Goal: Transaction & Acquisition: Purchase product/service

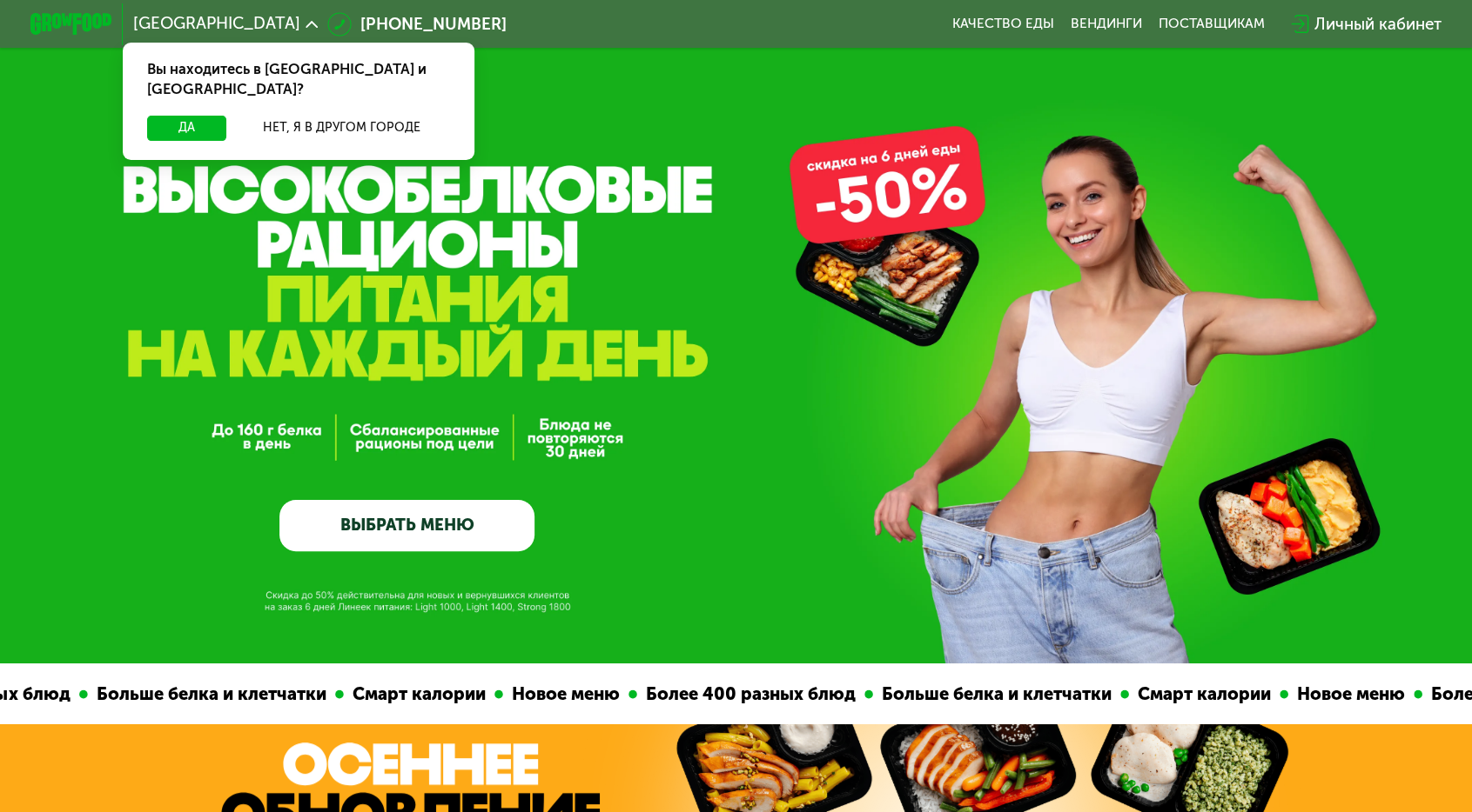
click at [461, 518] on link "ВЫБРАТЬ МЕНЮ" at bounding box center [406, 526] width 254 height 52
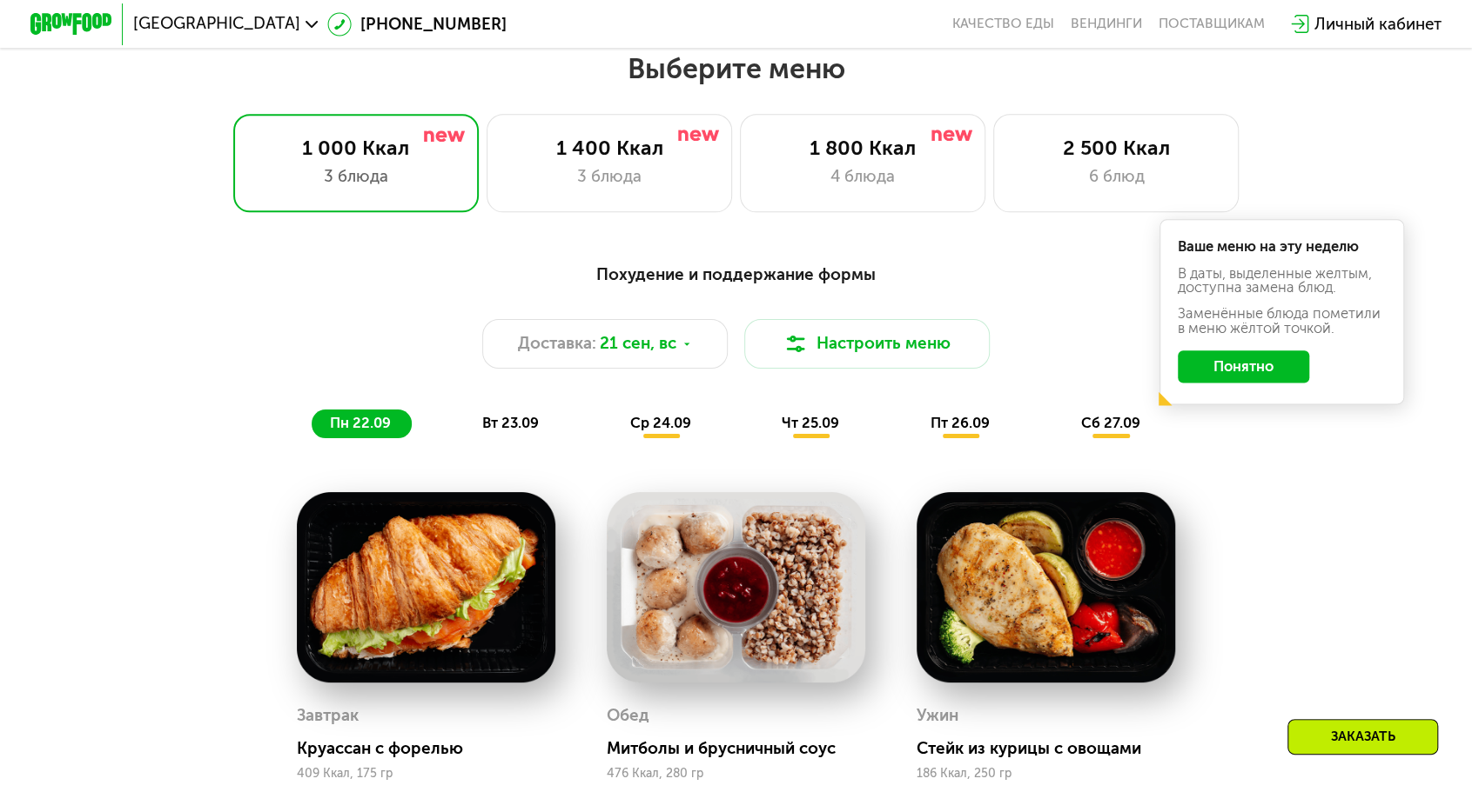
scroll to position [1288, 0]
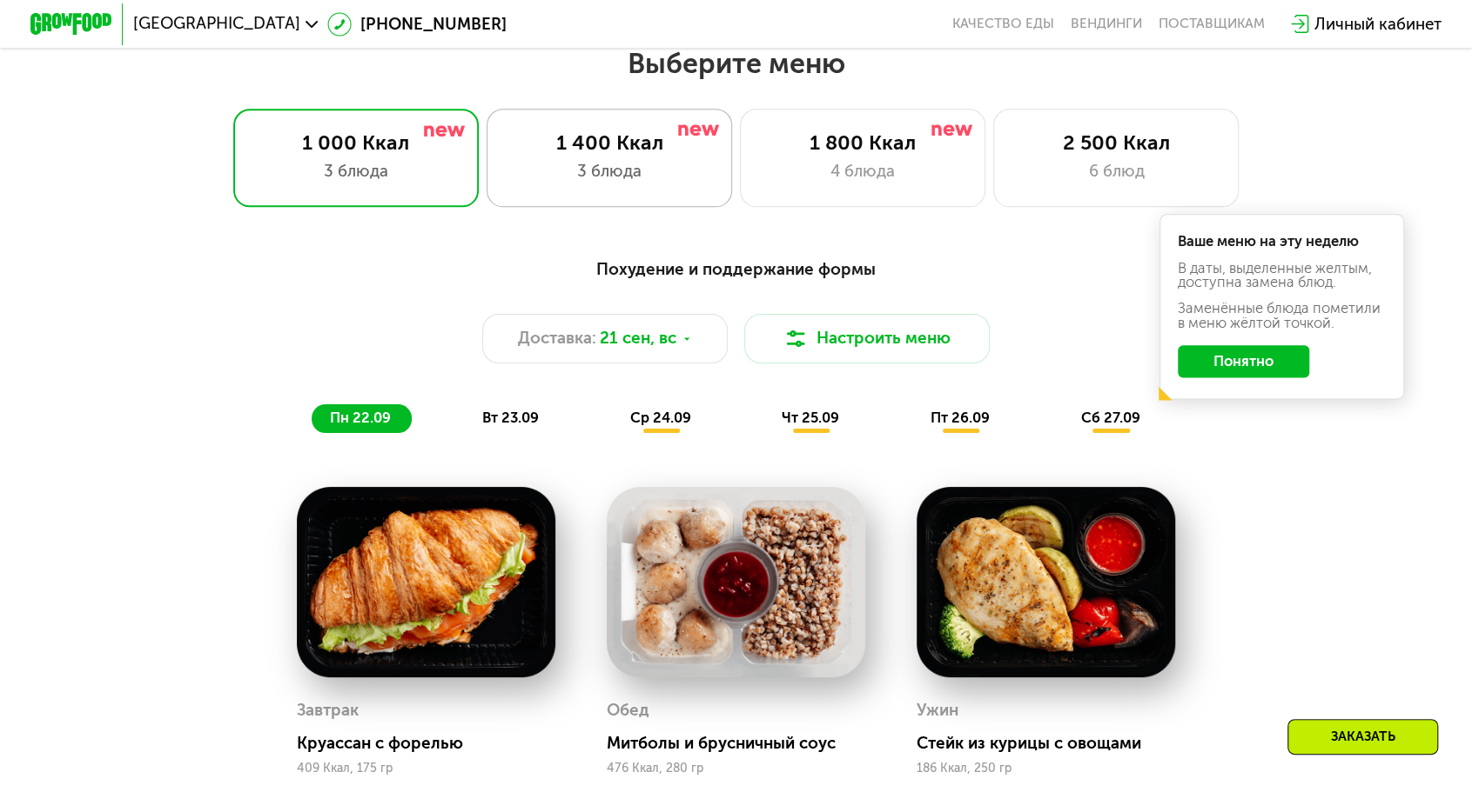
click at [580, 159] on div "3 блюда" at bounding box center [609, 170] width 203 height 24
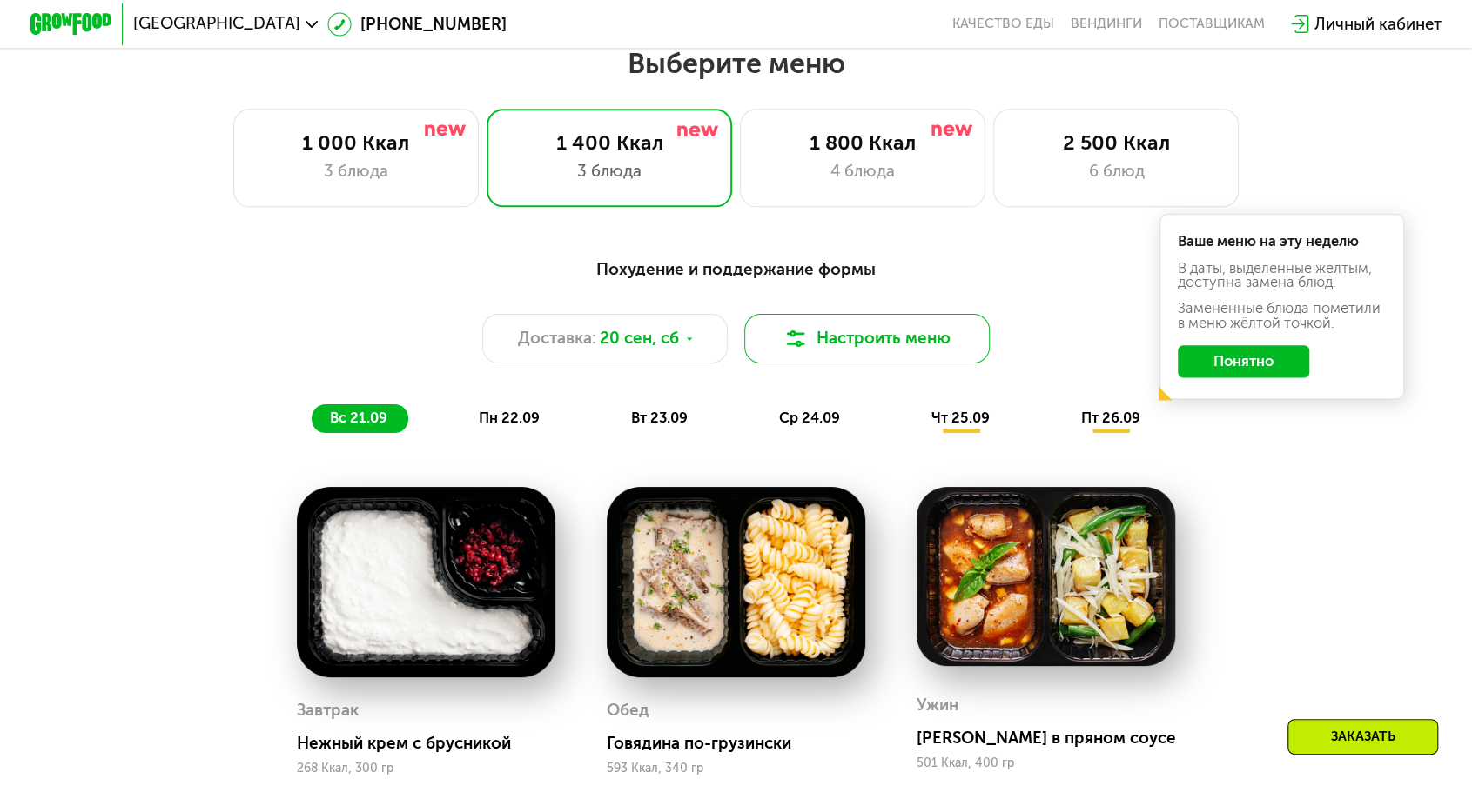
click at [863, 314] on button "Настроить меню" at bounding box center [867, 339] width 245 height 49
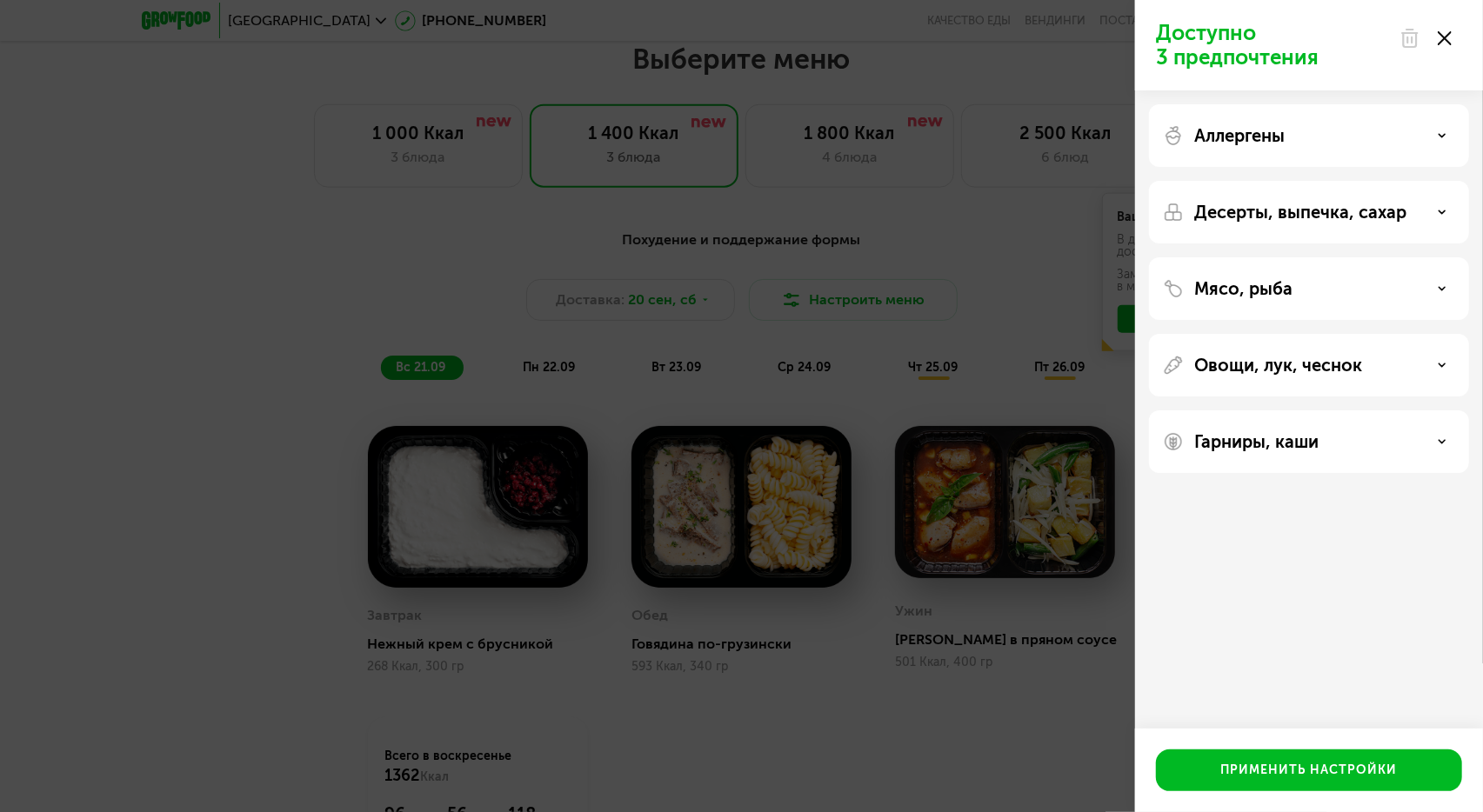
click at [1270, 148] on div "Аллергены" at bounding box center [1309, 135] width 320 height 62
click at [1448, 441] on div "Гарниры, каши" at bounding box center [1310, 441] width 292 height 20
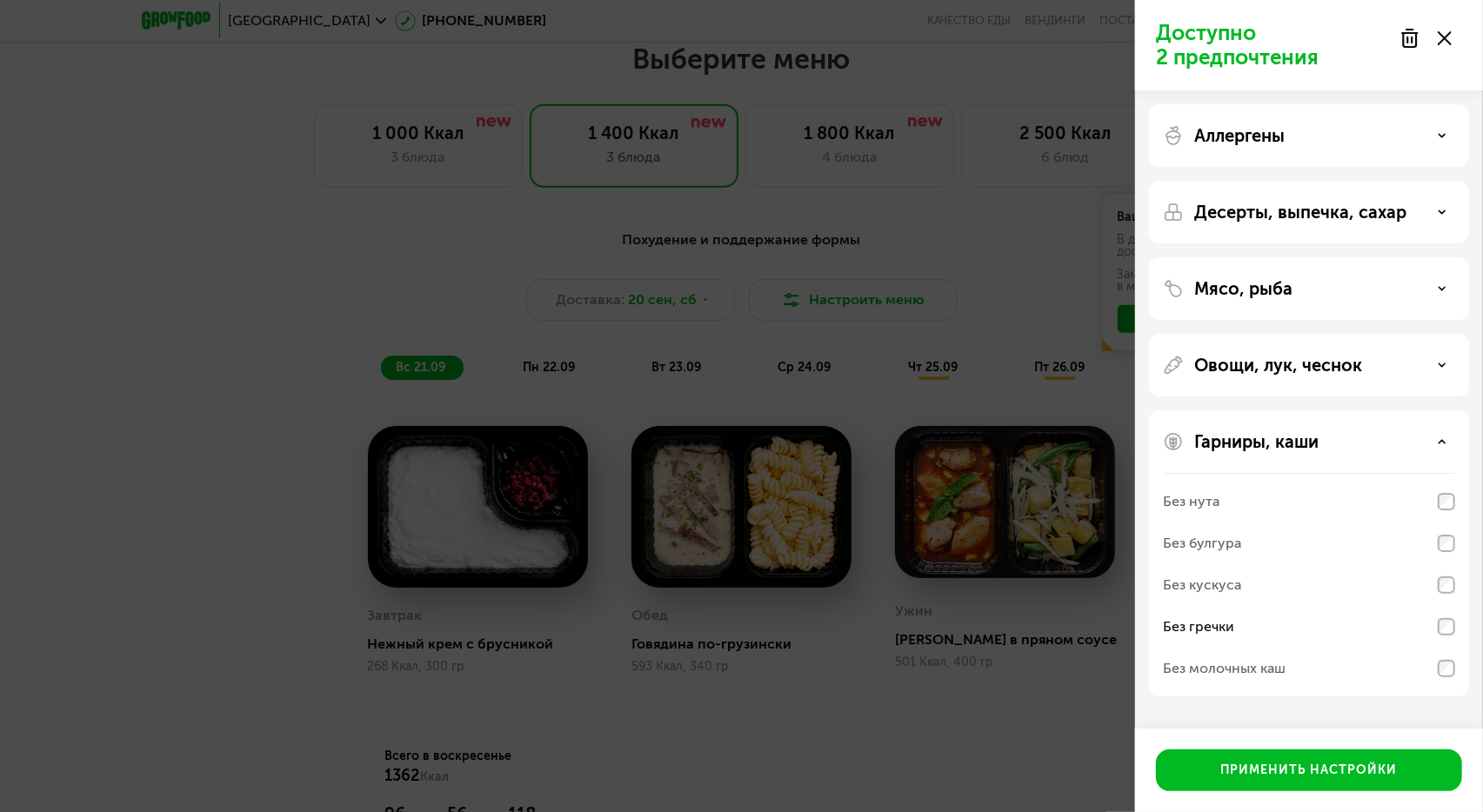
click at [1433, 437] on div "Гарниры, каши" at bounding box center [1310, 441] width 292 height 20
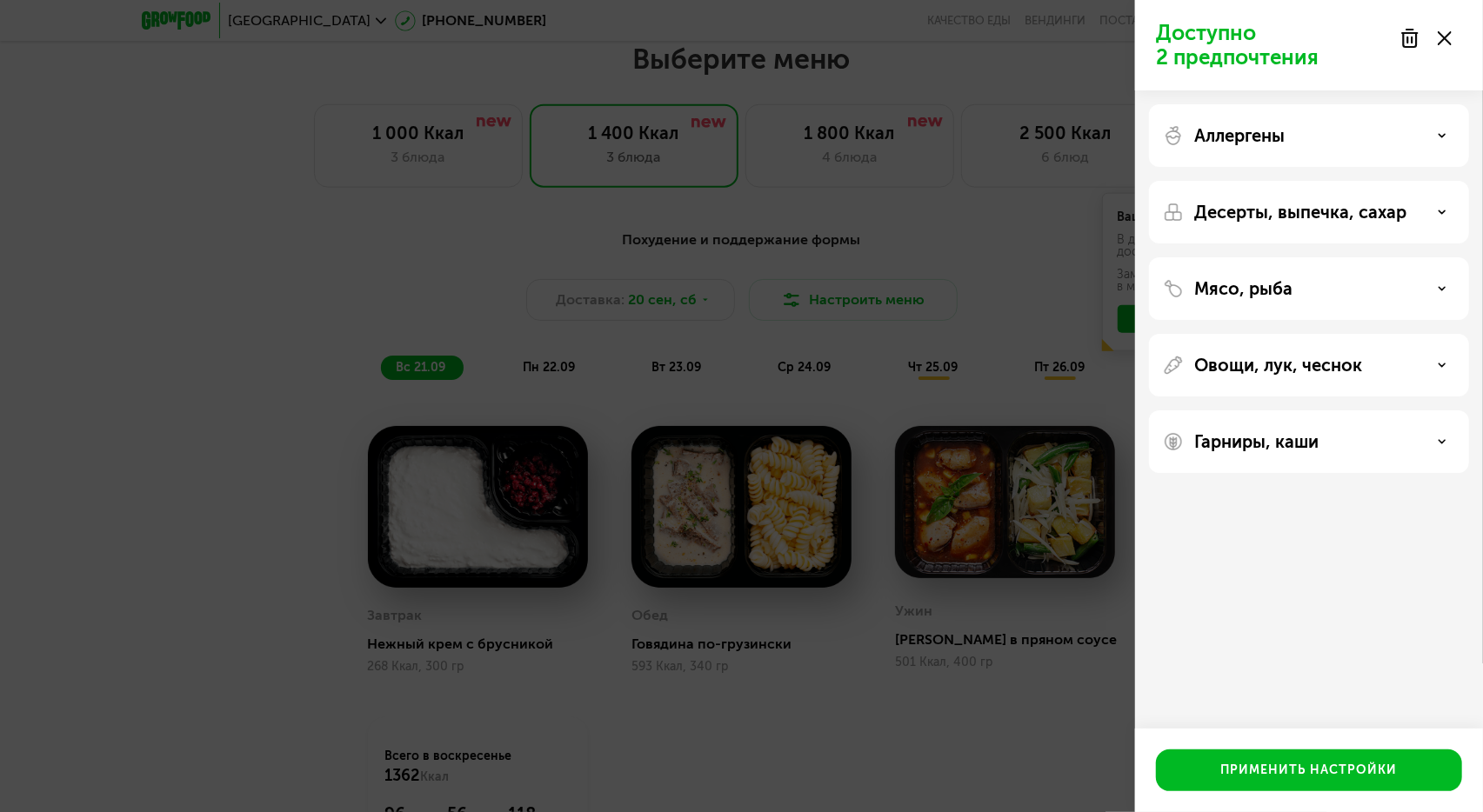
click at [1438, 284] on icon at bounding box center [1442, 288] width 9 height 9
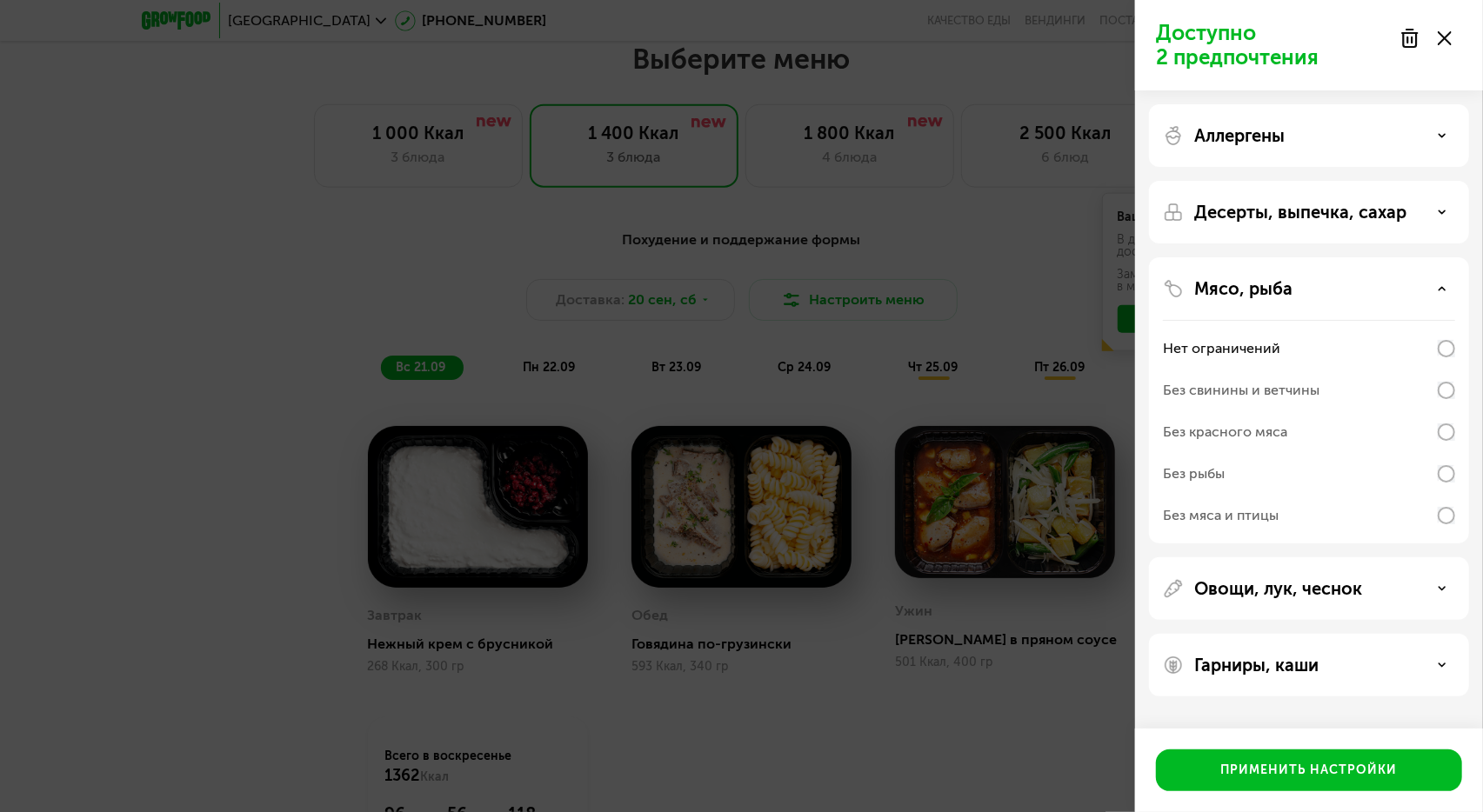
click at [1440, 282] on div "Мясо, рыба" at bounding box center [1310, 288] width 292 height 20
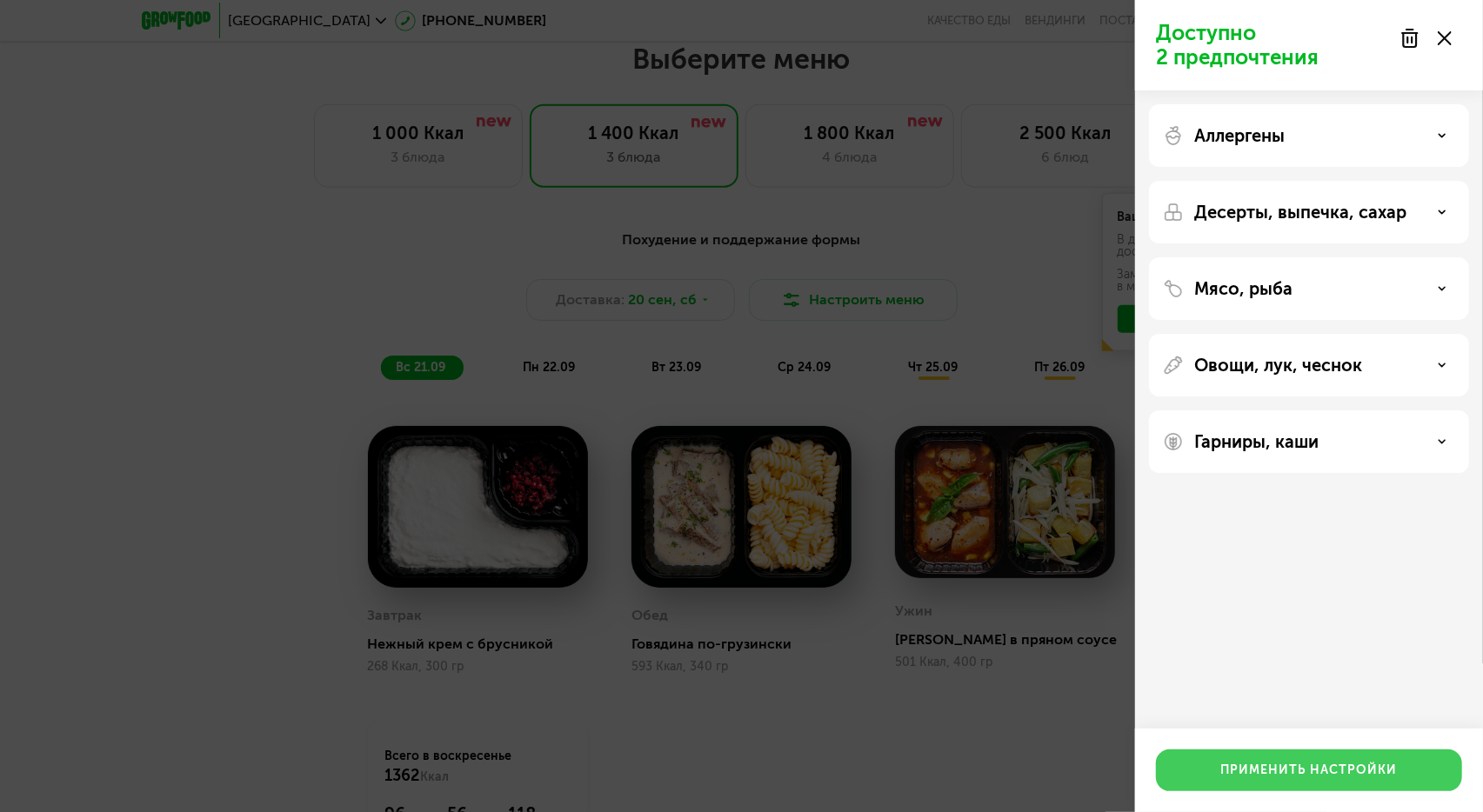
click at [1277, 763] on div "Применить настройки" at bounding box center [1309, 771] width 176 height 18
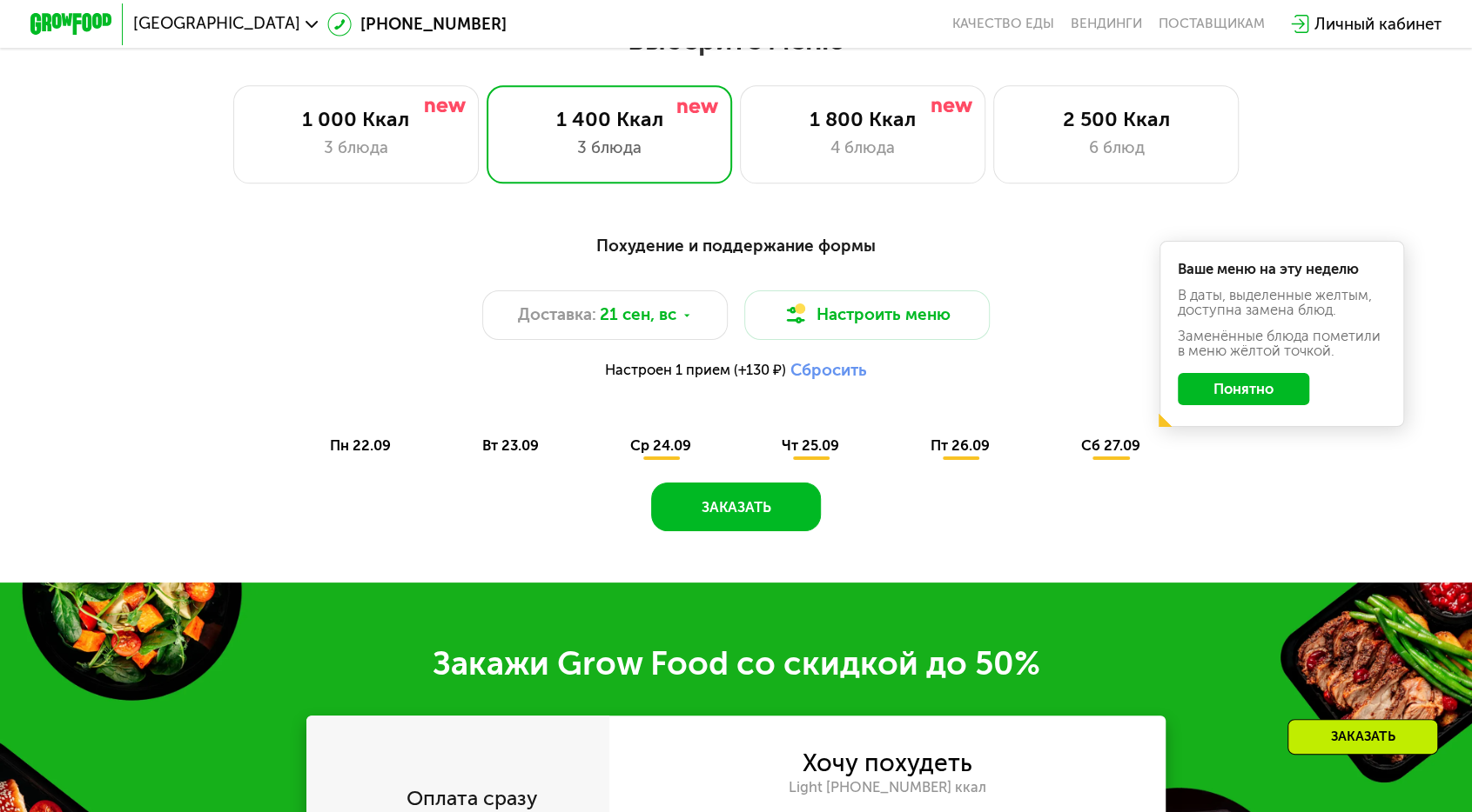
scroll to position [1376, 0]
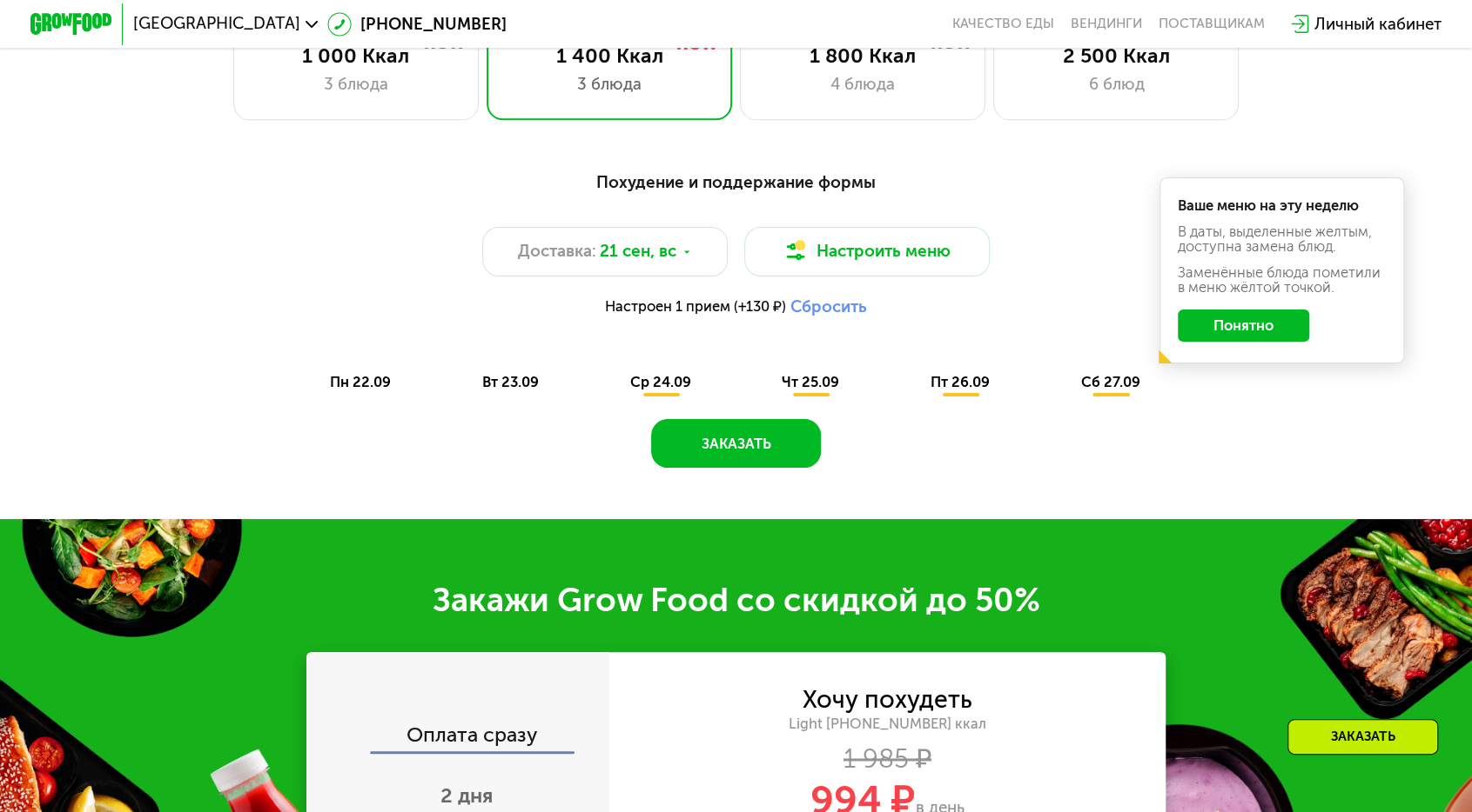
click at [391, 374] on span "пн 22.09" at bounding box center [360, 382] width 61 height 17
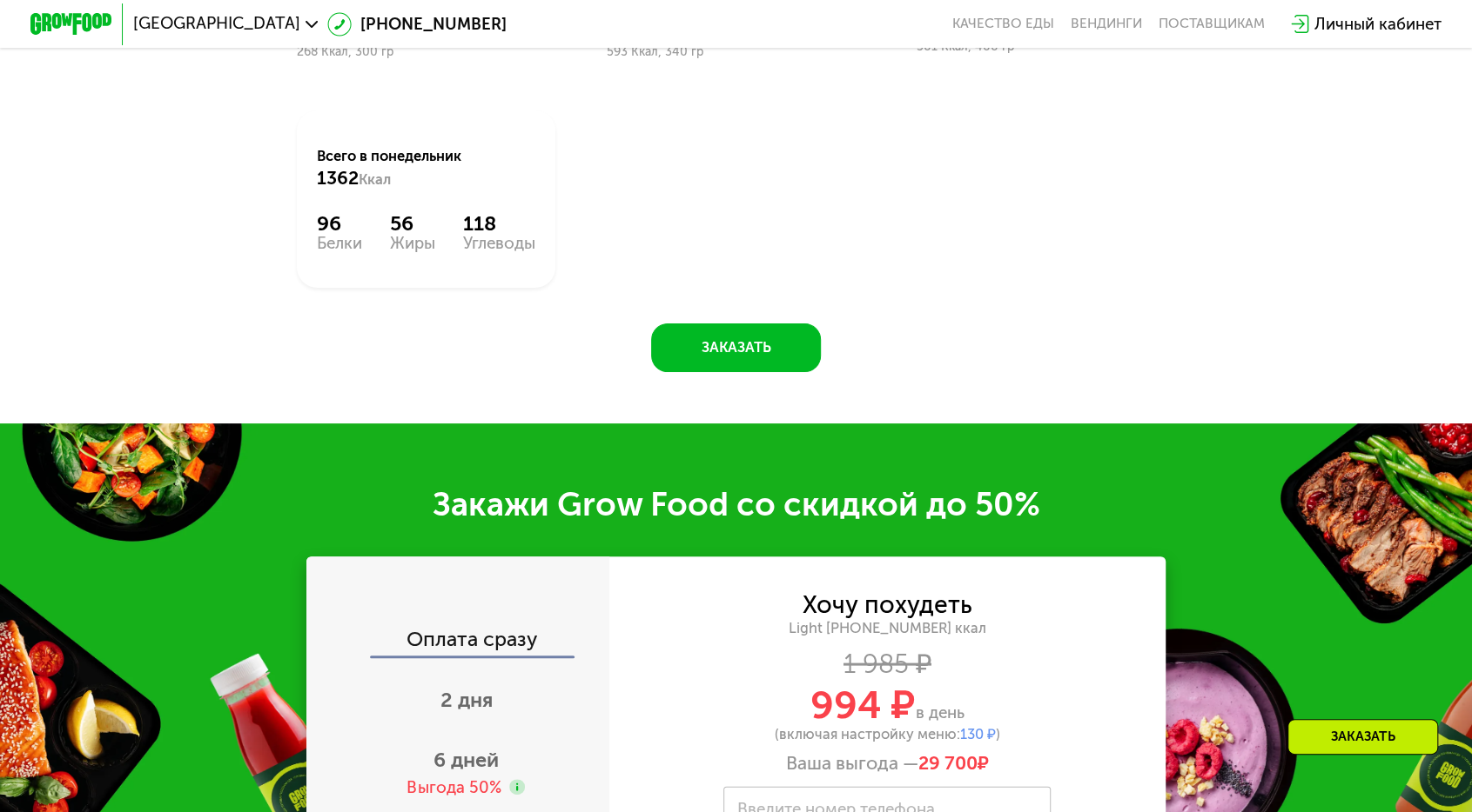
scroll to position [2071, 0]
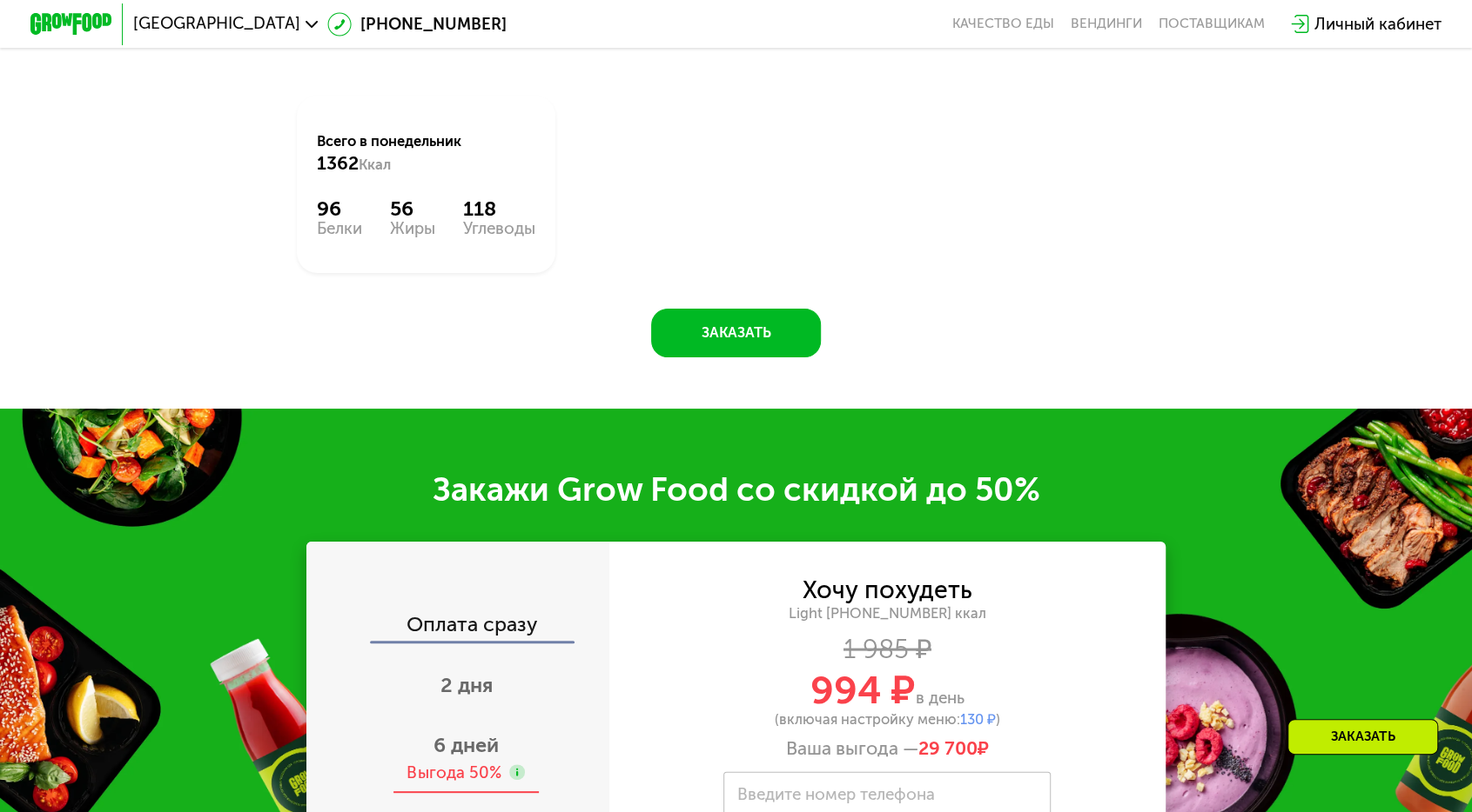
click at [537, 722] on div "6 дней Выгода 50%" at bounding box center [467, 757] width 339 height 71
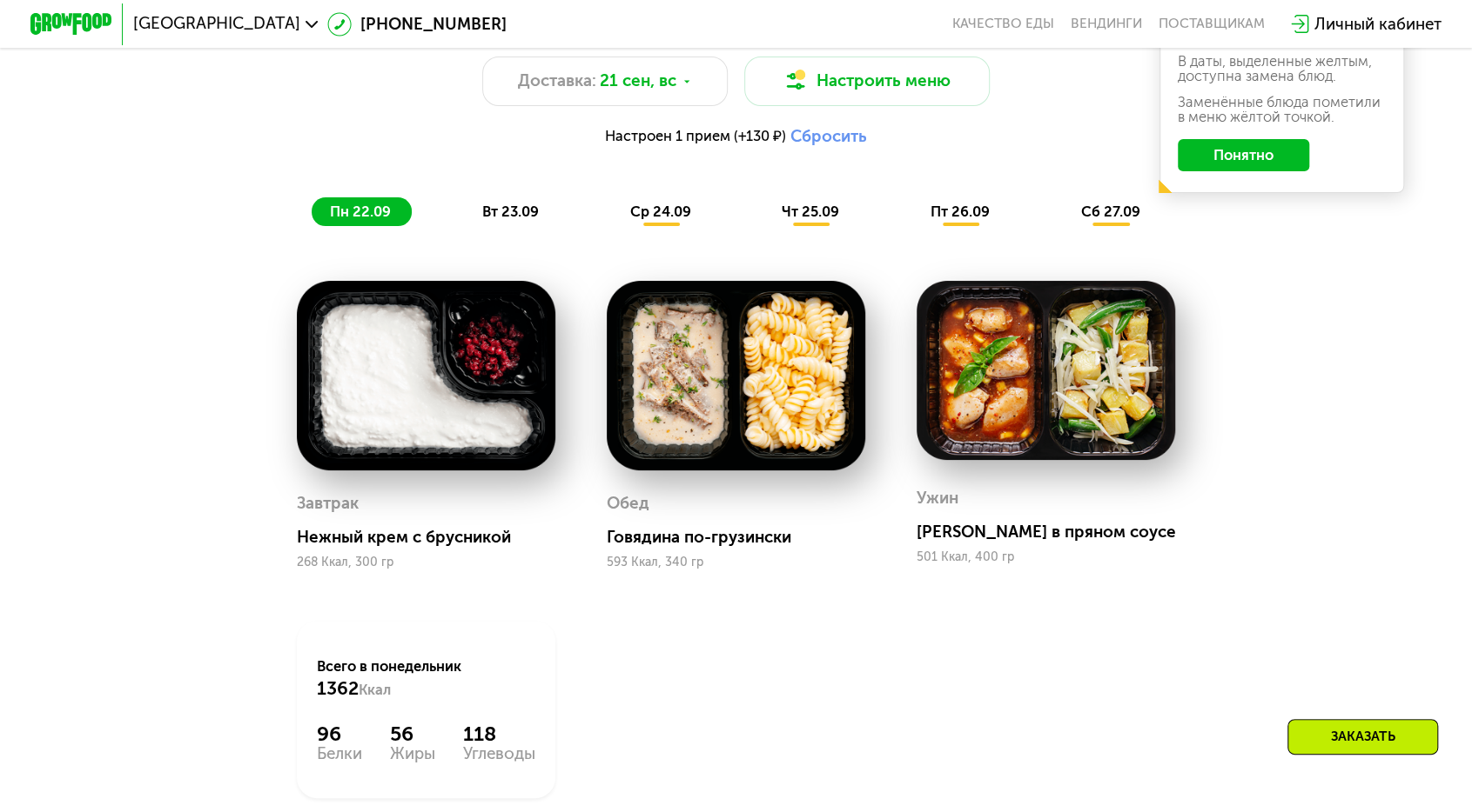
scroll to position [1462, 0]
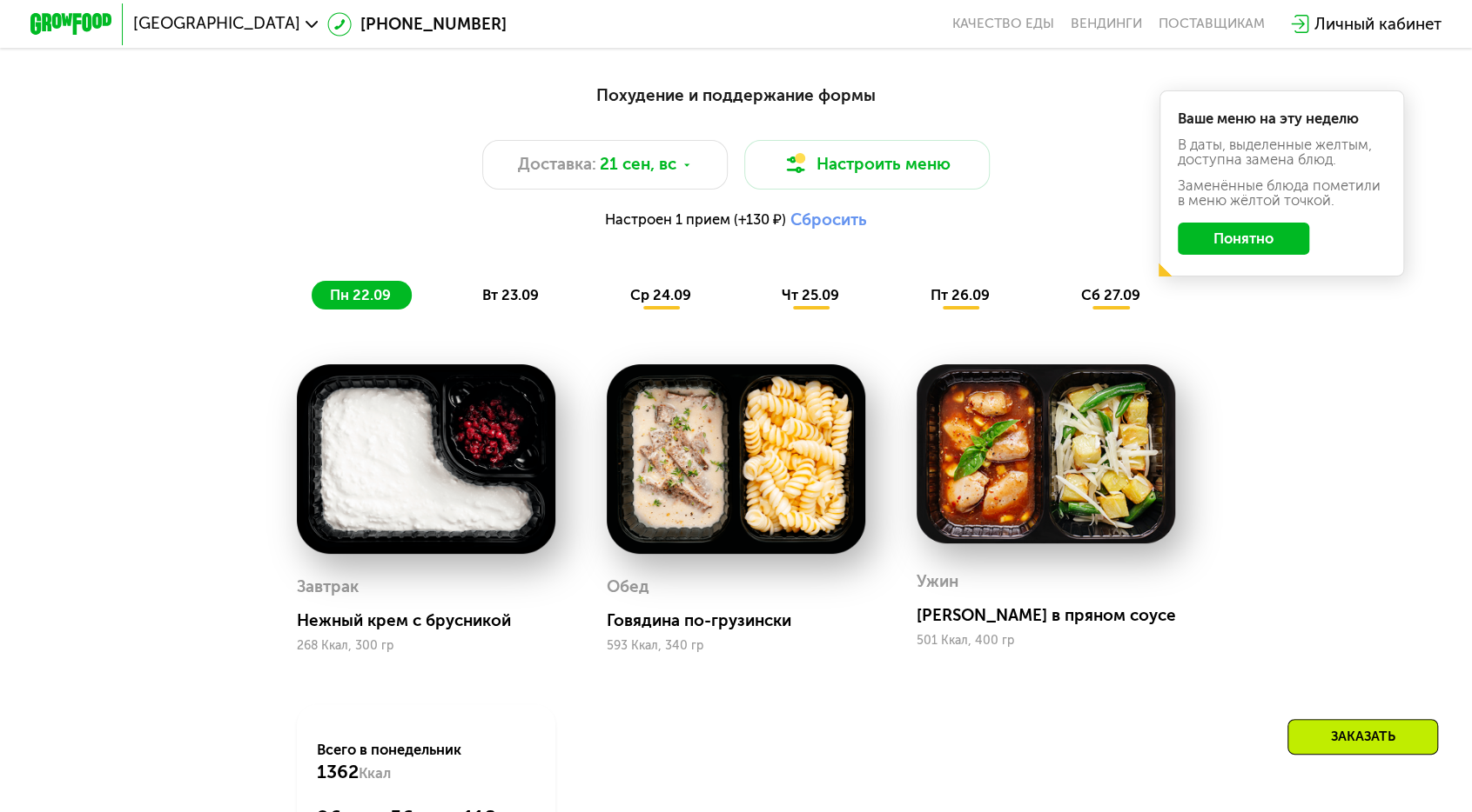
click at [539, 287] on span "вт 23.09" at bounding box center [510, 295] width 57 height 17
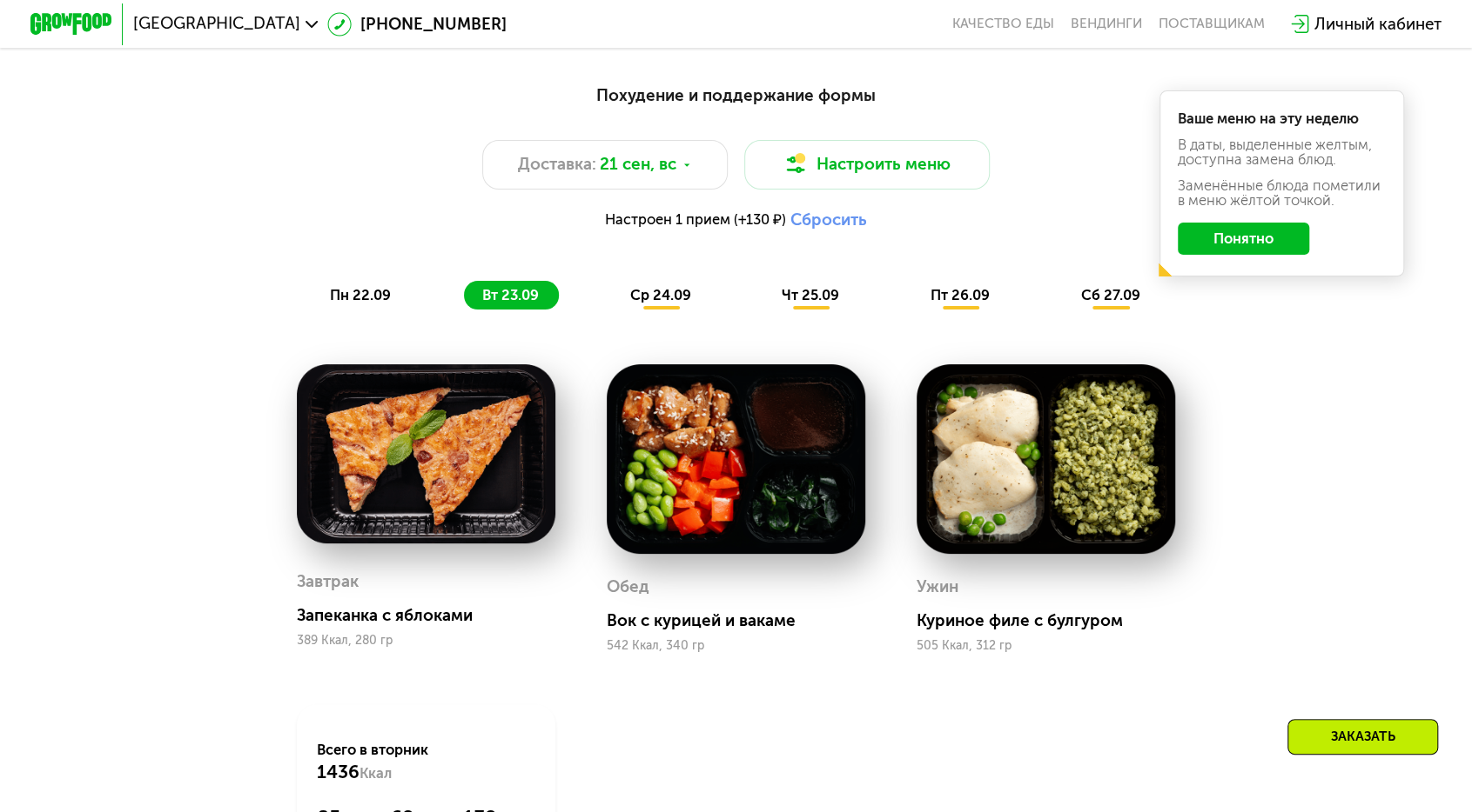
click at [664, 281] on div "ср 24.09" at bounding box center [661, 295] width 100 height 28
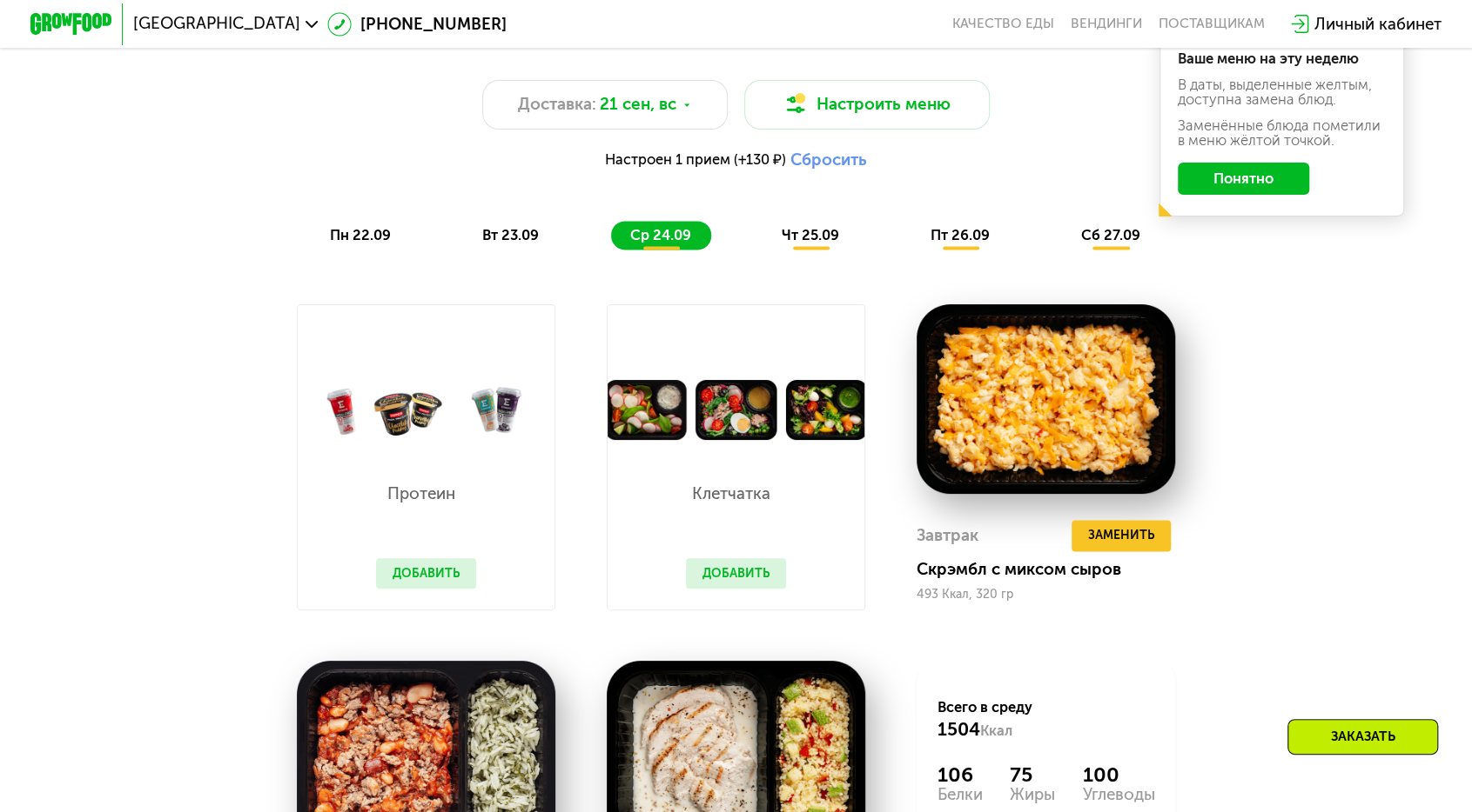
scroll to position [1549, 0]
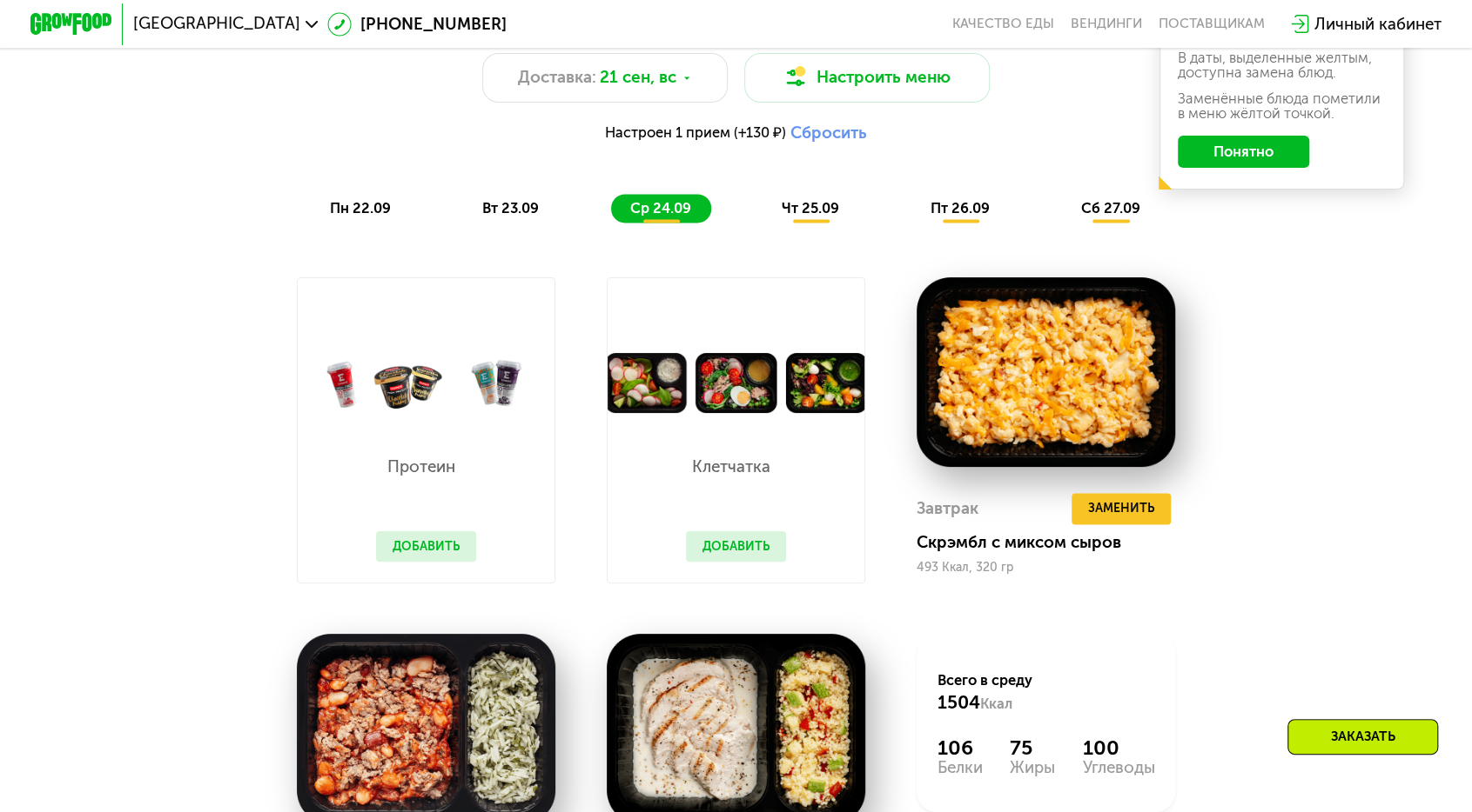
click at [814, 200] on span "чт 25.09" at bounding box center [810, 207] width 57 height 17
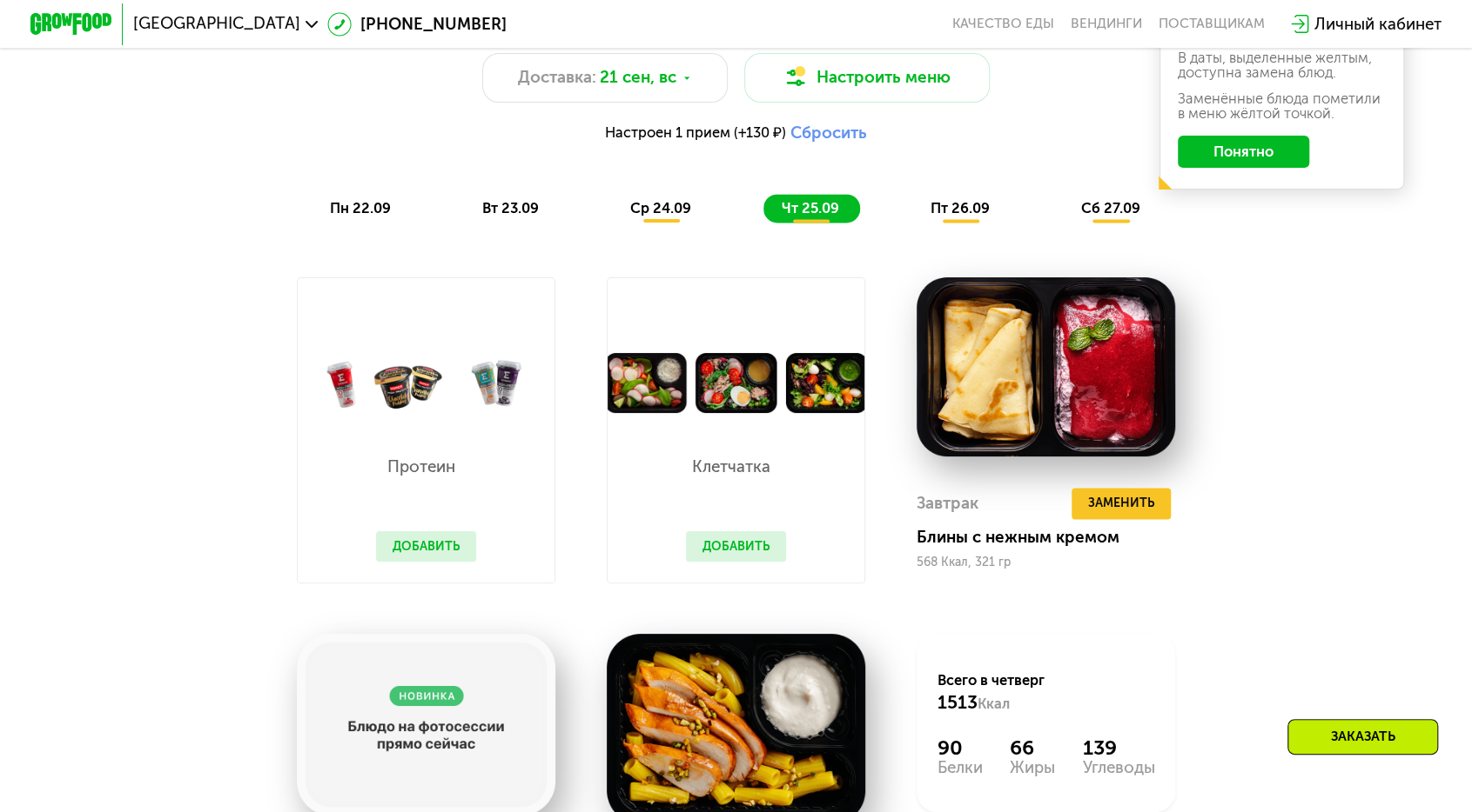
click at [944, 200] on span "пт 26.09" at bounding box center [960, 207] width 59 height 17
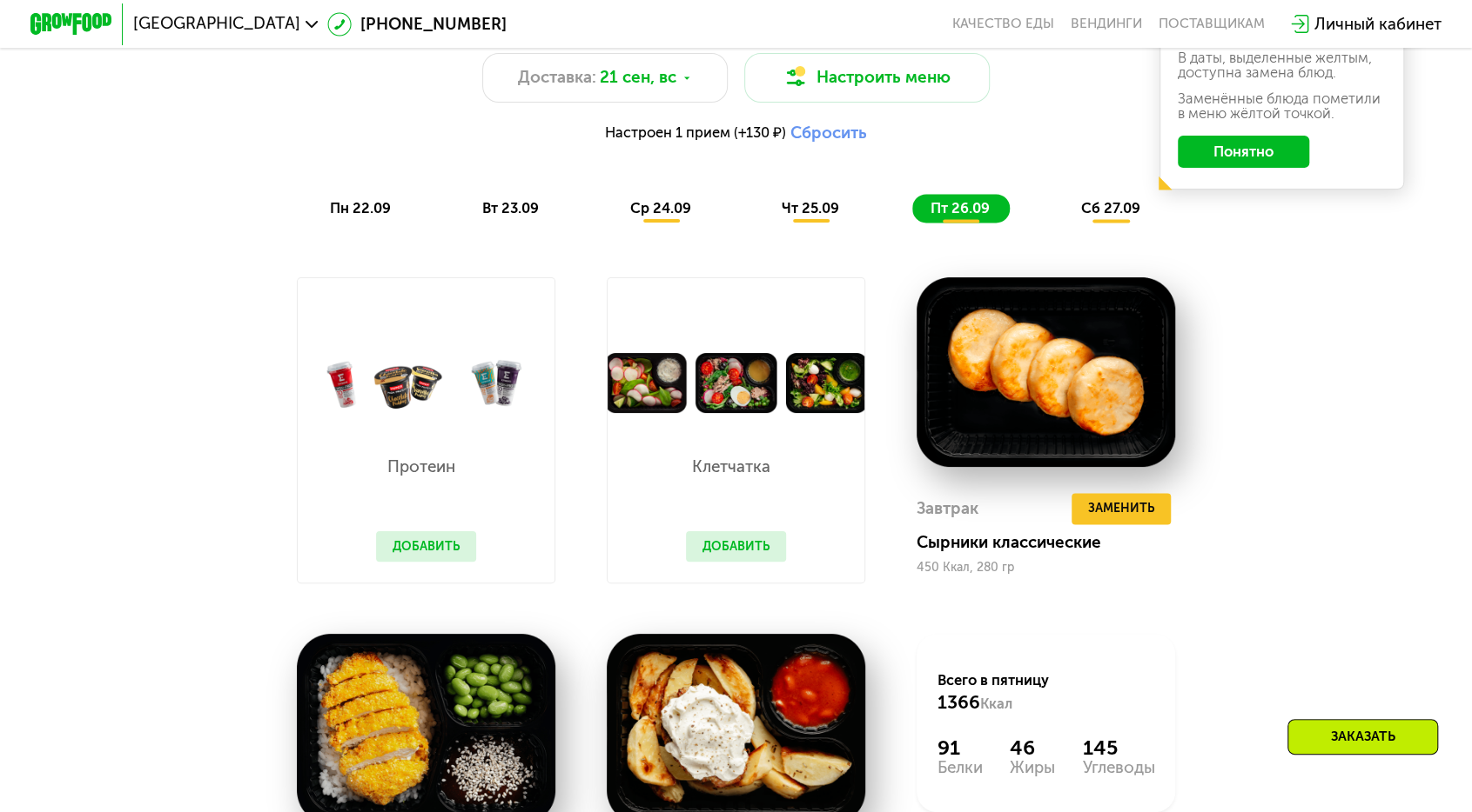
click at [1080, 200] on span "сб 27.09" at bounding box center [1110, 207] width 59 height 17
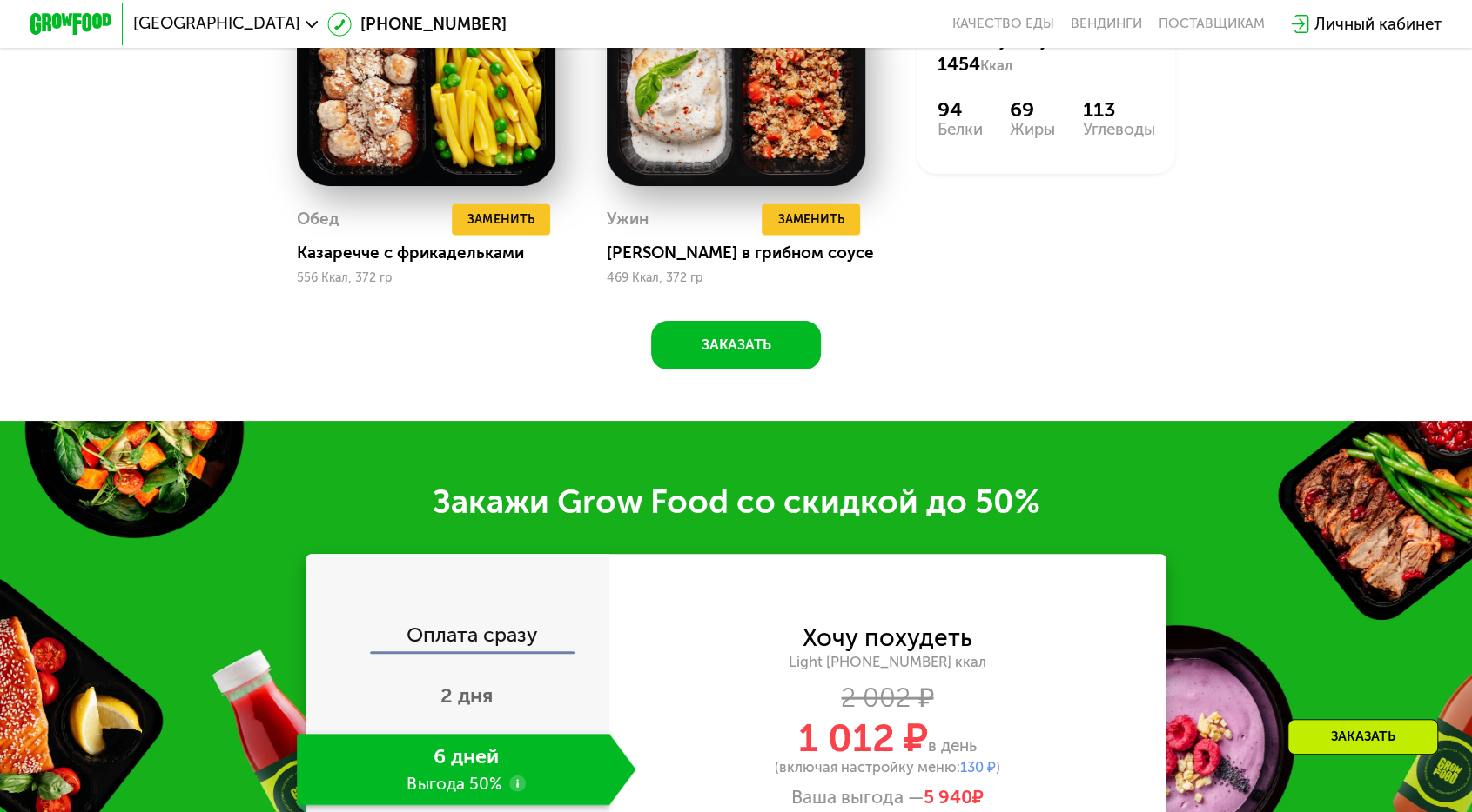
scroll to position [2245, 0]
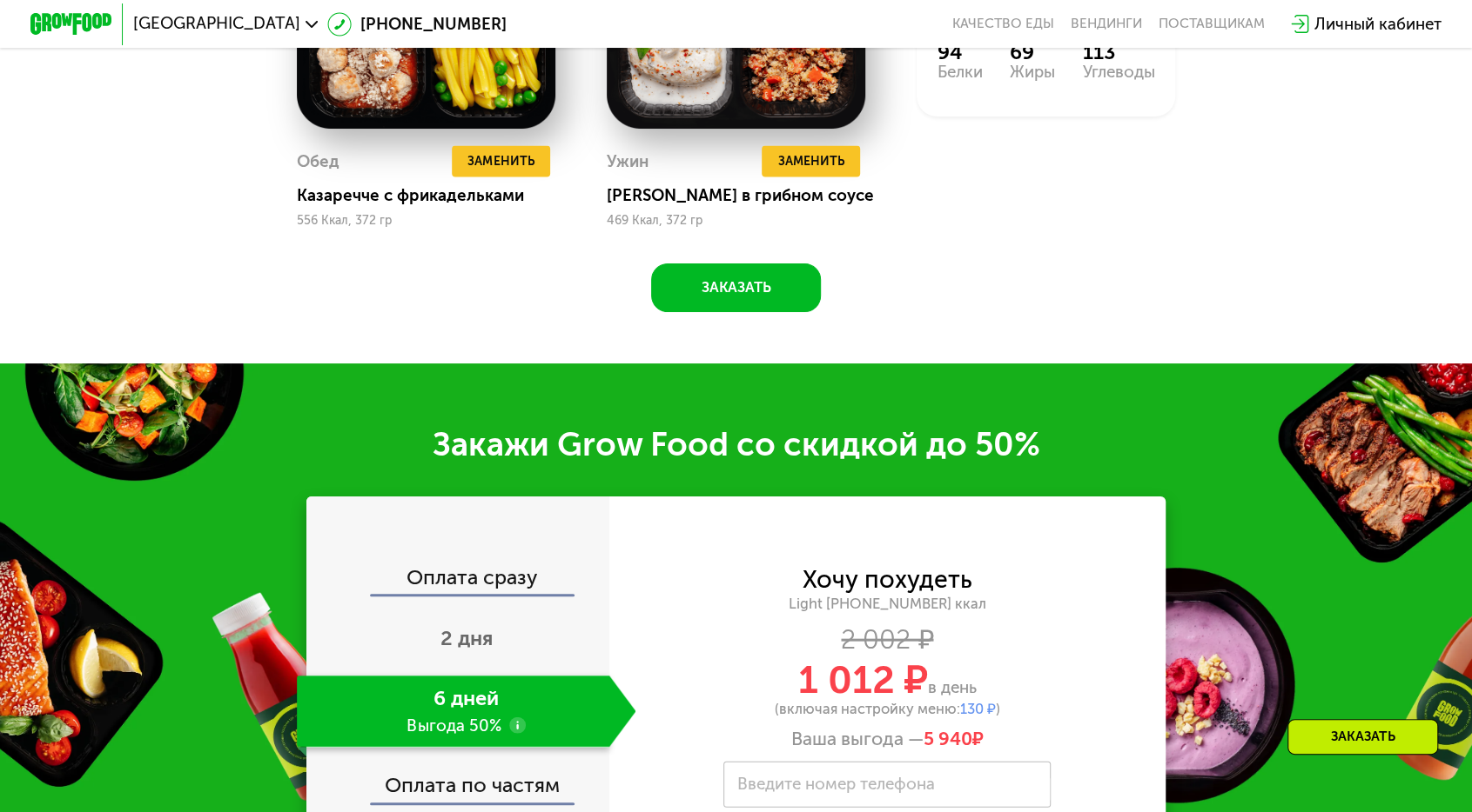
click at [760, 780] on label "Введите номер телефона" at bounding box center [836, 786] width 198 height 12
click at [760, 762] on input "Введите номер телефона" at bounding box center [887, 785] width 327 height 46
type input "**********"
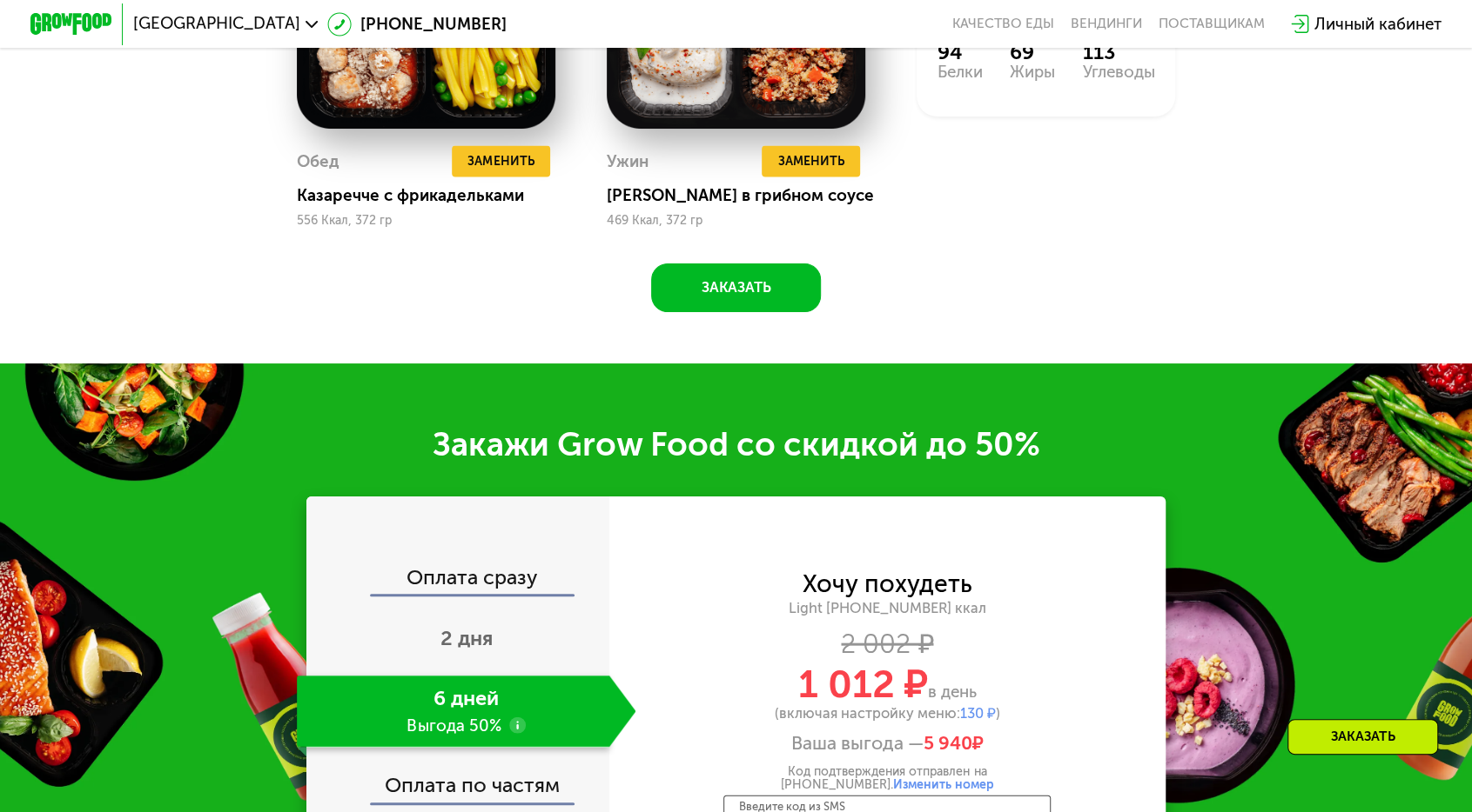
type input "****"
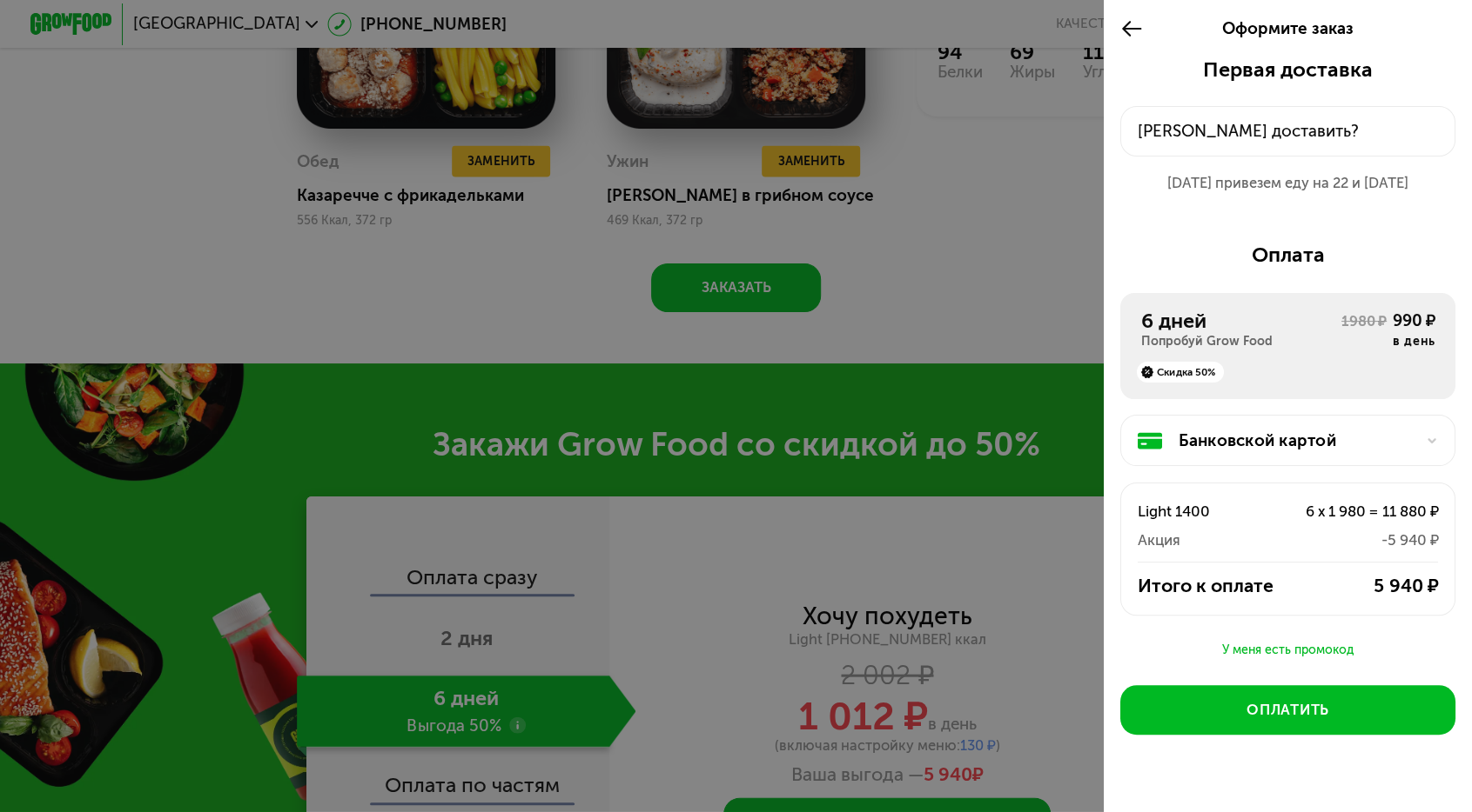
click at [1286, 119] on div "[PERSON_NAME] доставить?" at bounding box center [1288, 130] width 301 height 24
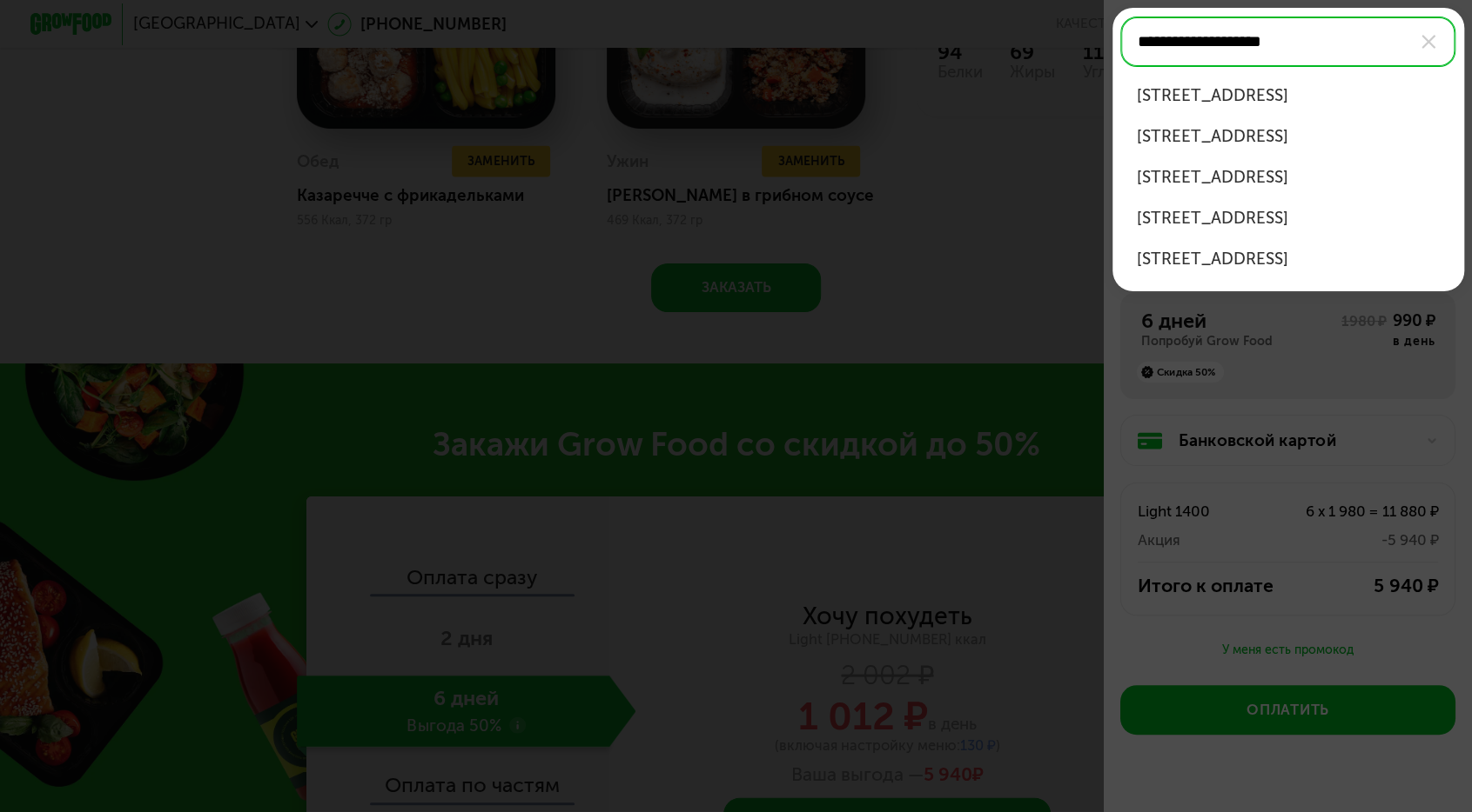
click at [1288, 84] on div "[STREET_ADDRESS]" at bounding box center [1288, 95] width 303 height 24
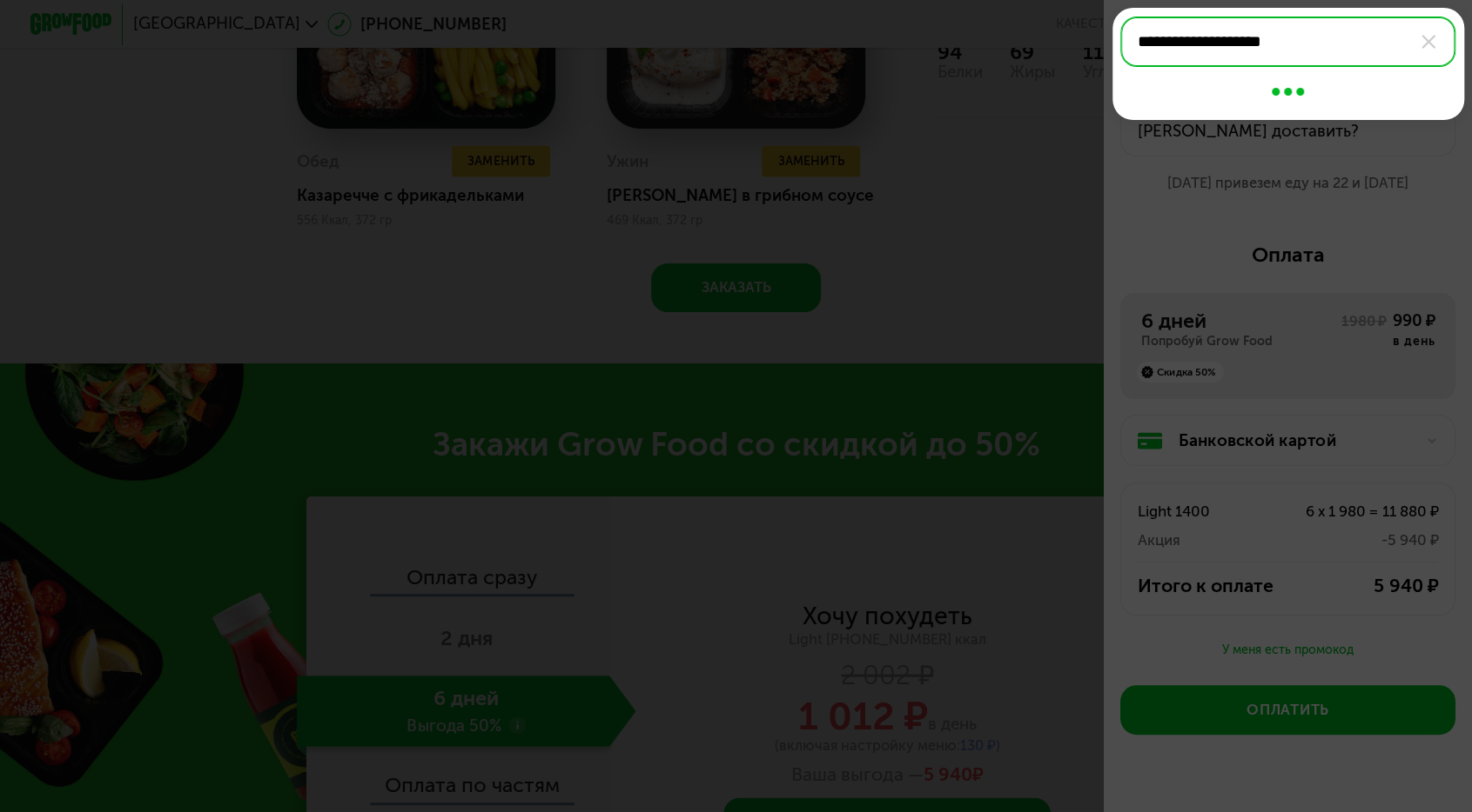
type input "**********"
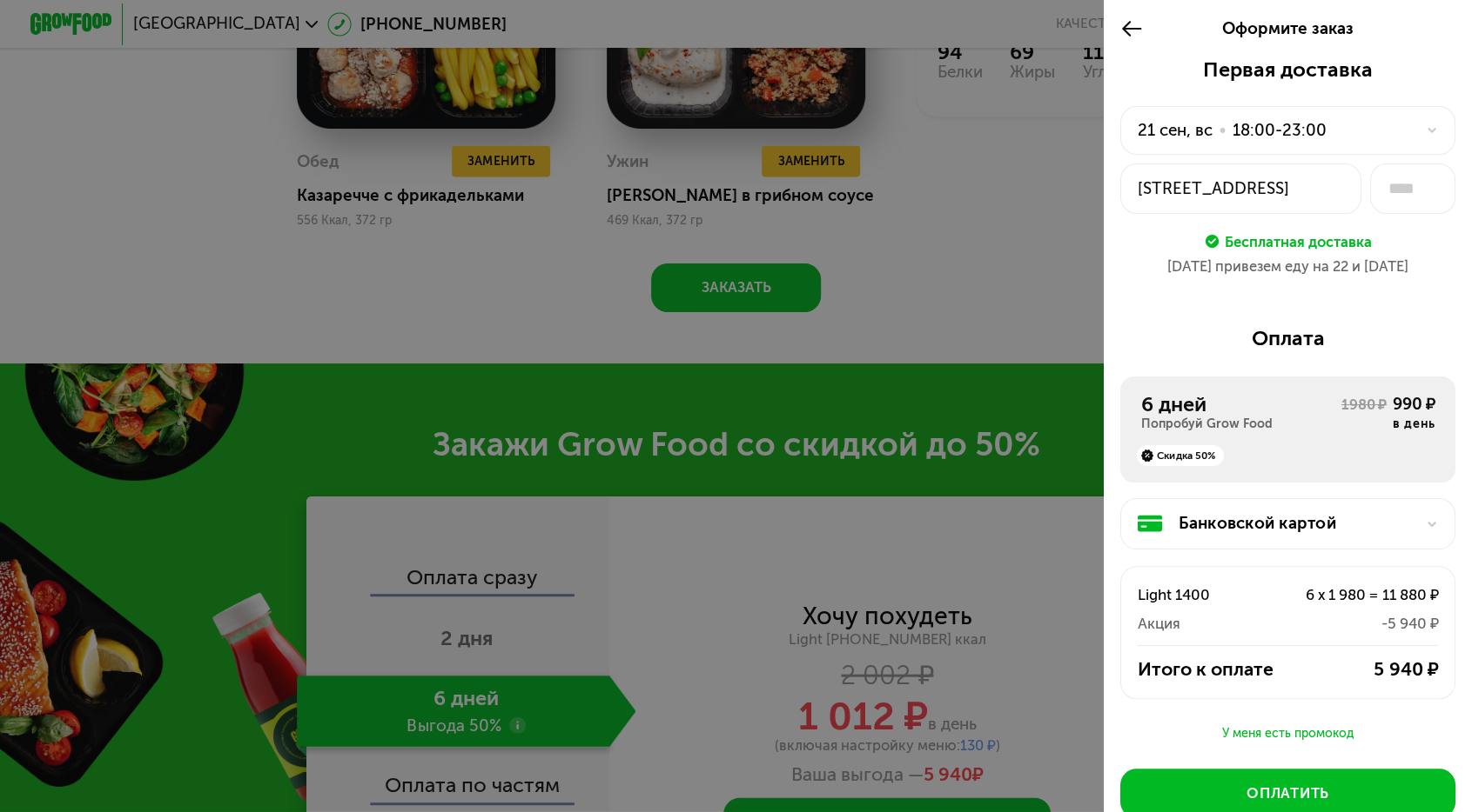
click at [1327, 119] on div "18:00-23:00" at bounding box center [1279, 130] width 94 height 24
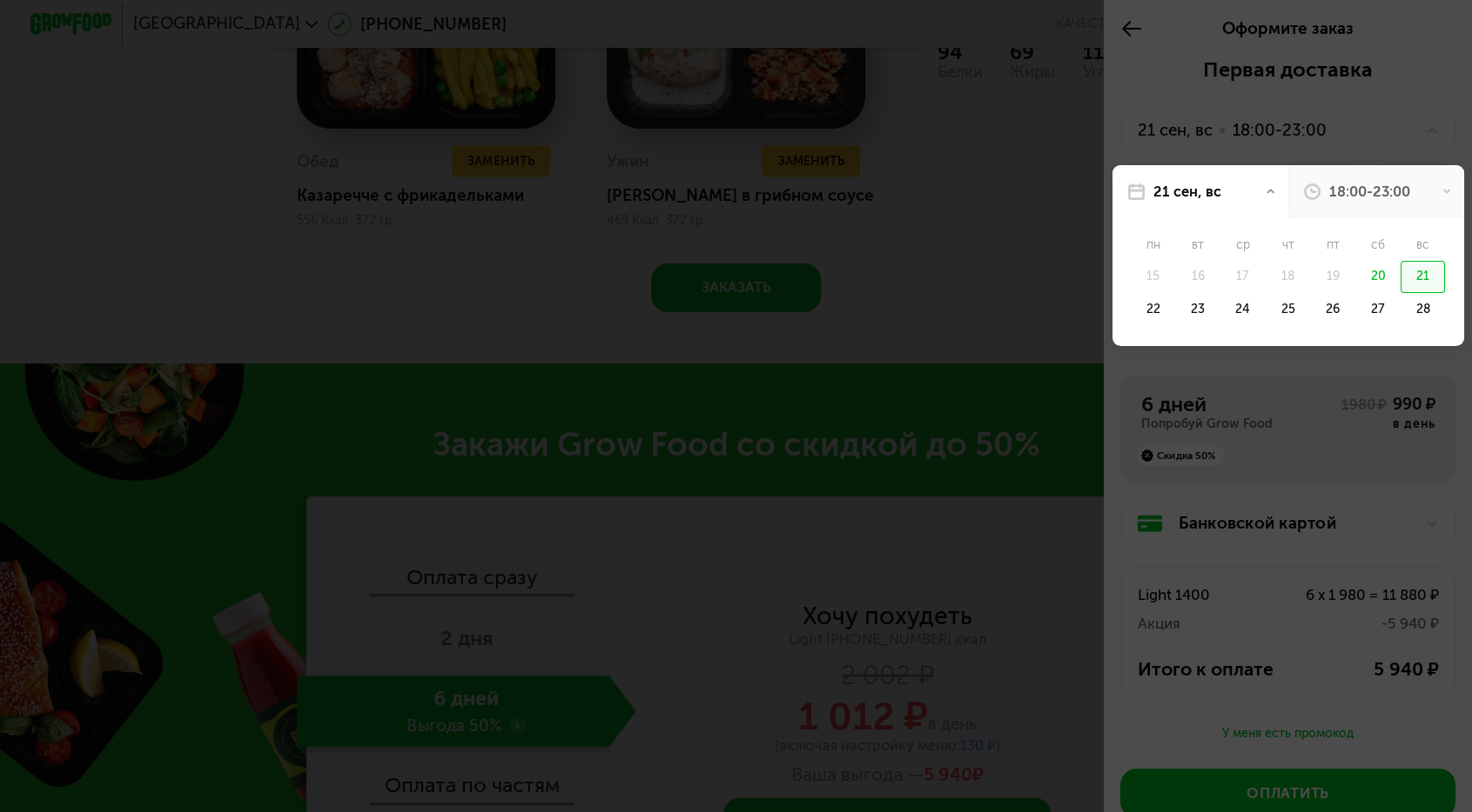
click at [1369, 182] on div "18:00-23:00" at bounding box center [1369, 192] width 81 height 20
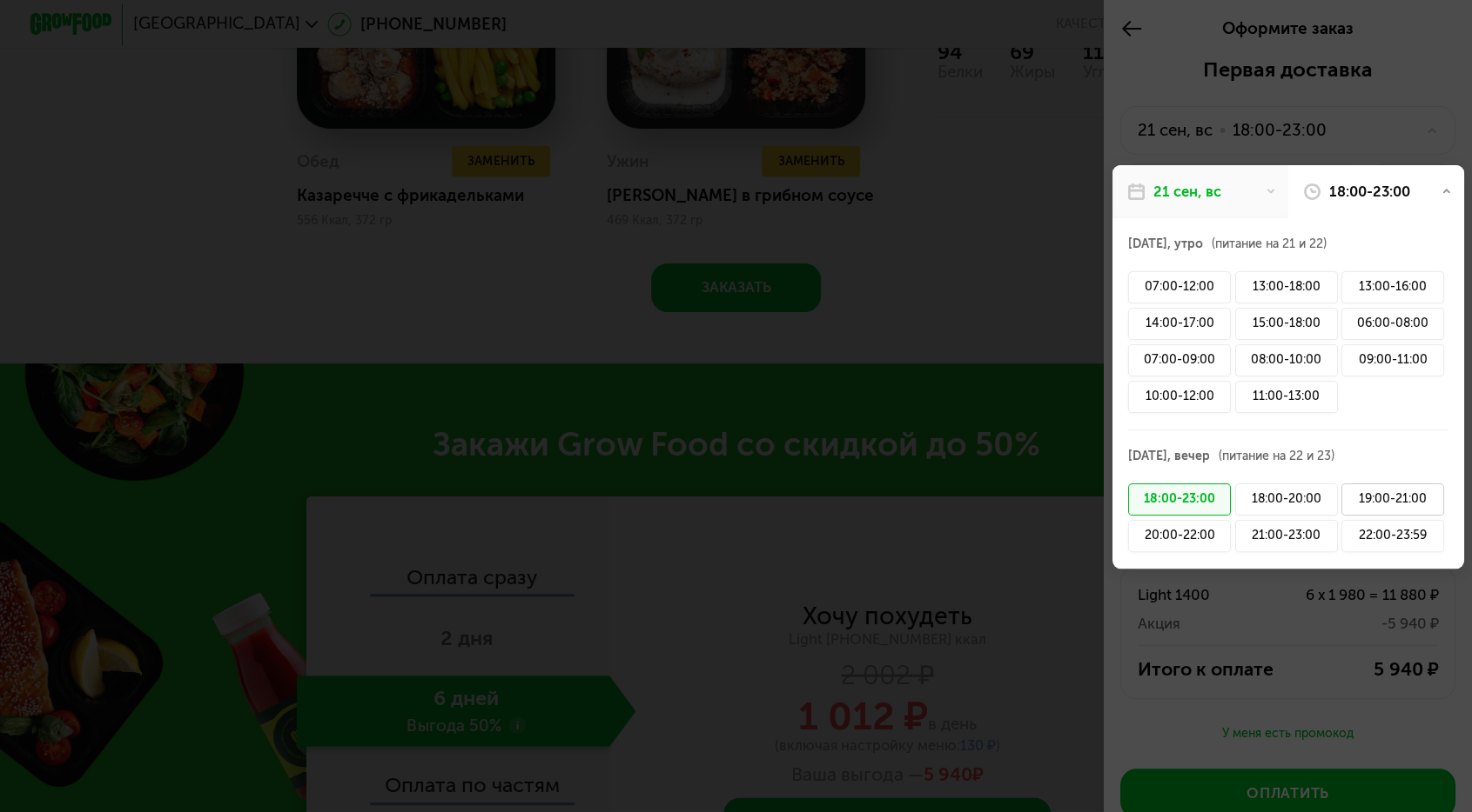
click at [1408, 484] on div "19:00-21:00" at bounding box center [1392, 499] width 102 height 32
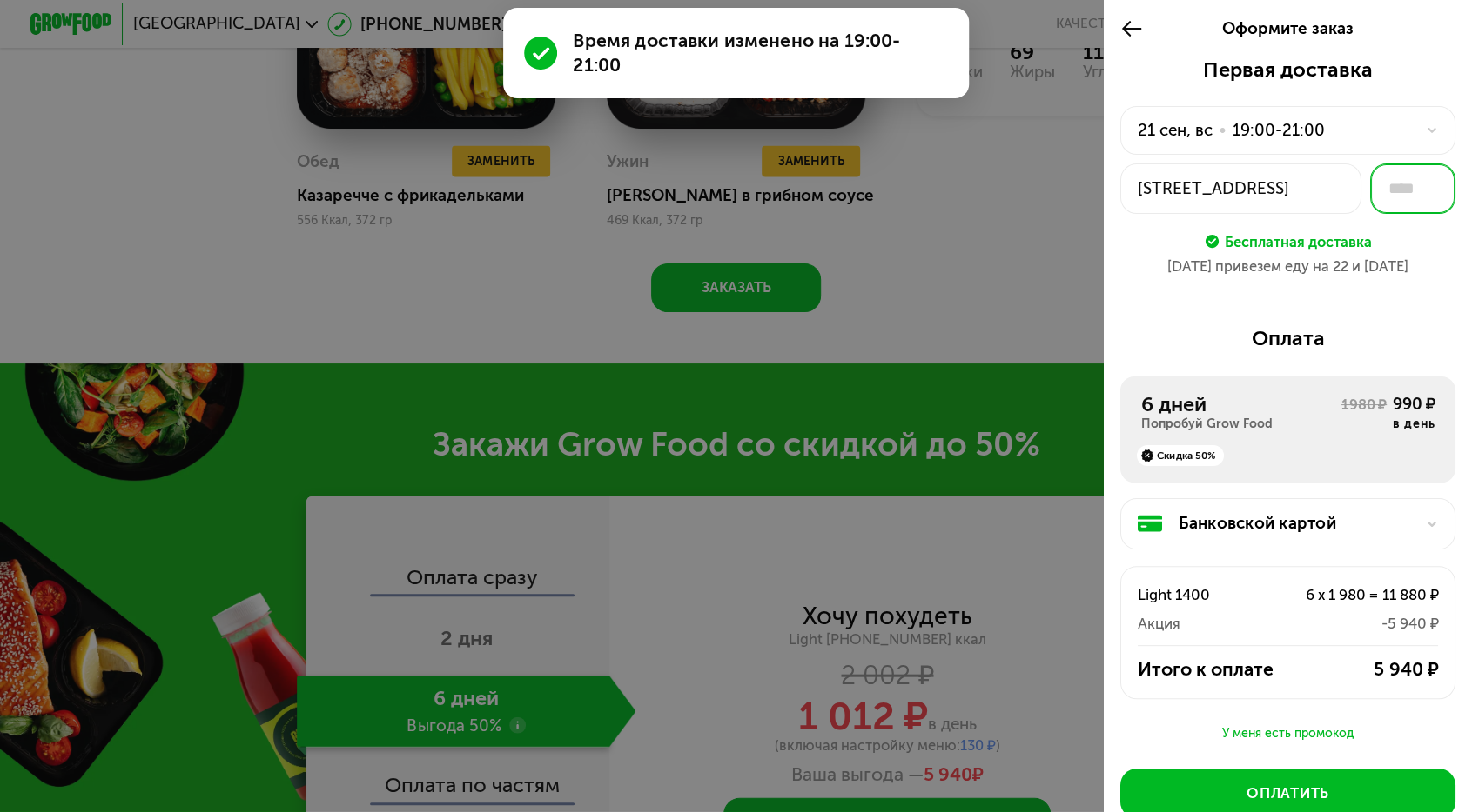
click at [1401, 164] on input "text" at bounding box center [1413, 189] width 86 height 51
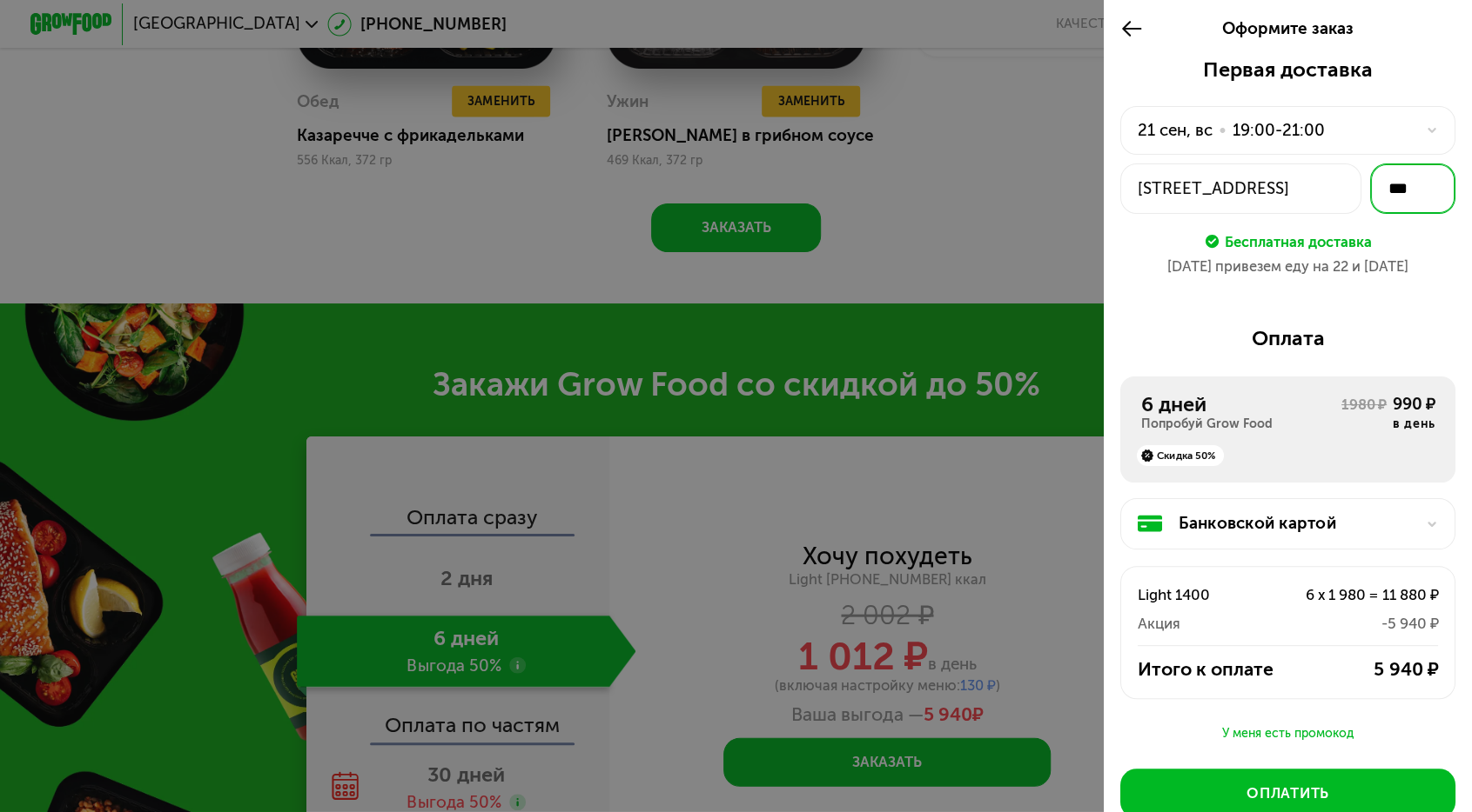
scroll to position [2332, 0]
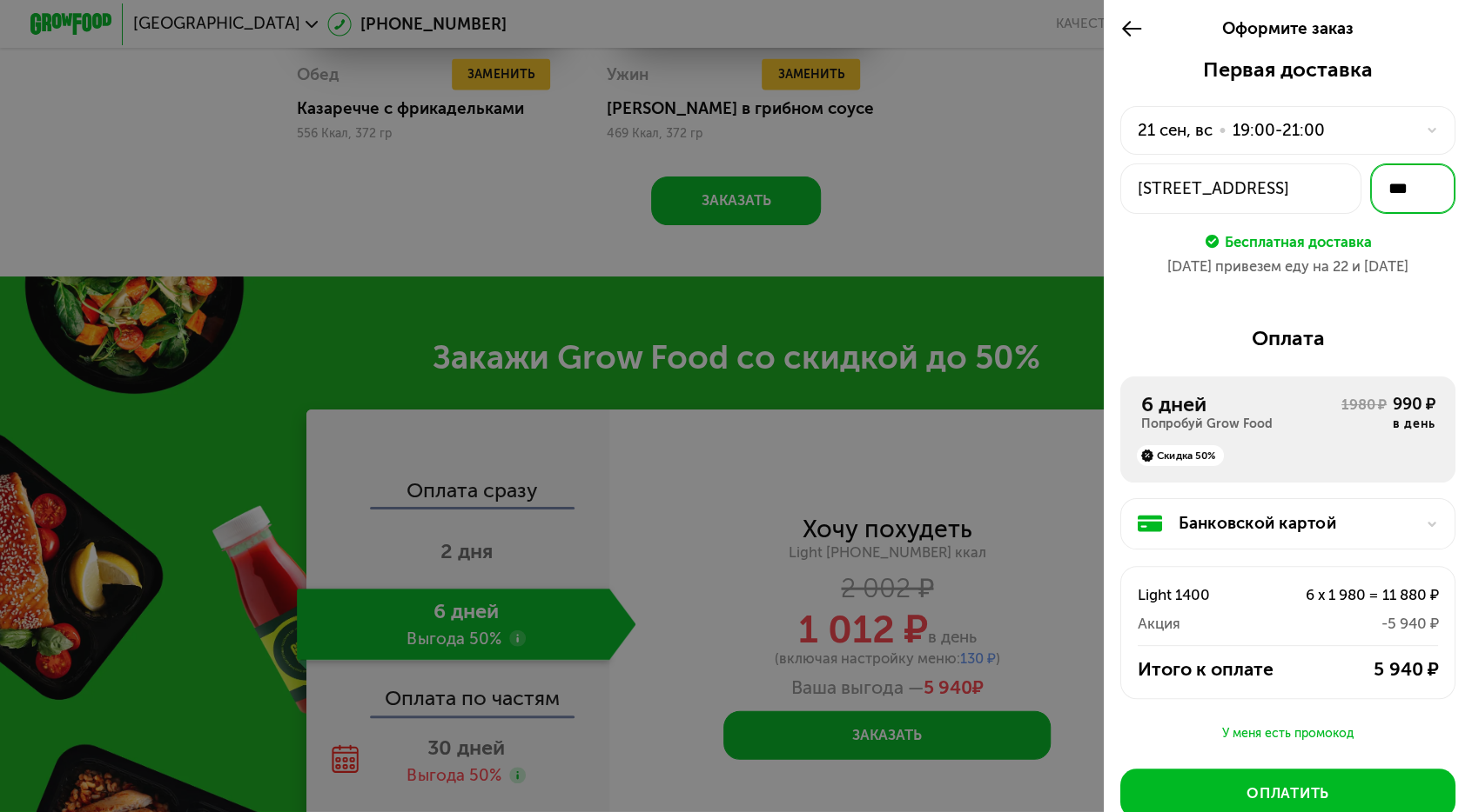
type input "***"
click at [1355, 249] on div "Первая доставка [DATE] • 19:00-21:00 [STREET_ADDRESS] *** Бесплатная доставка […" at bounding box center [1288, 497] width 368 height 879
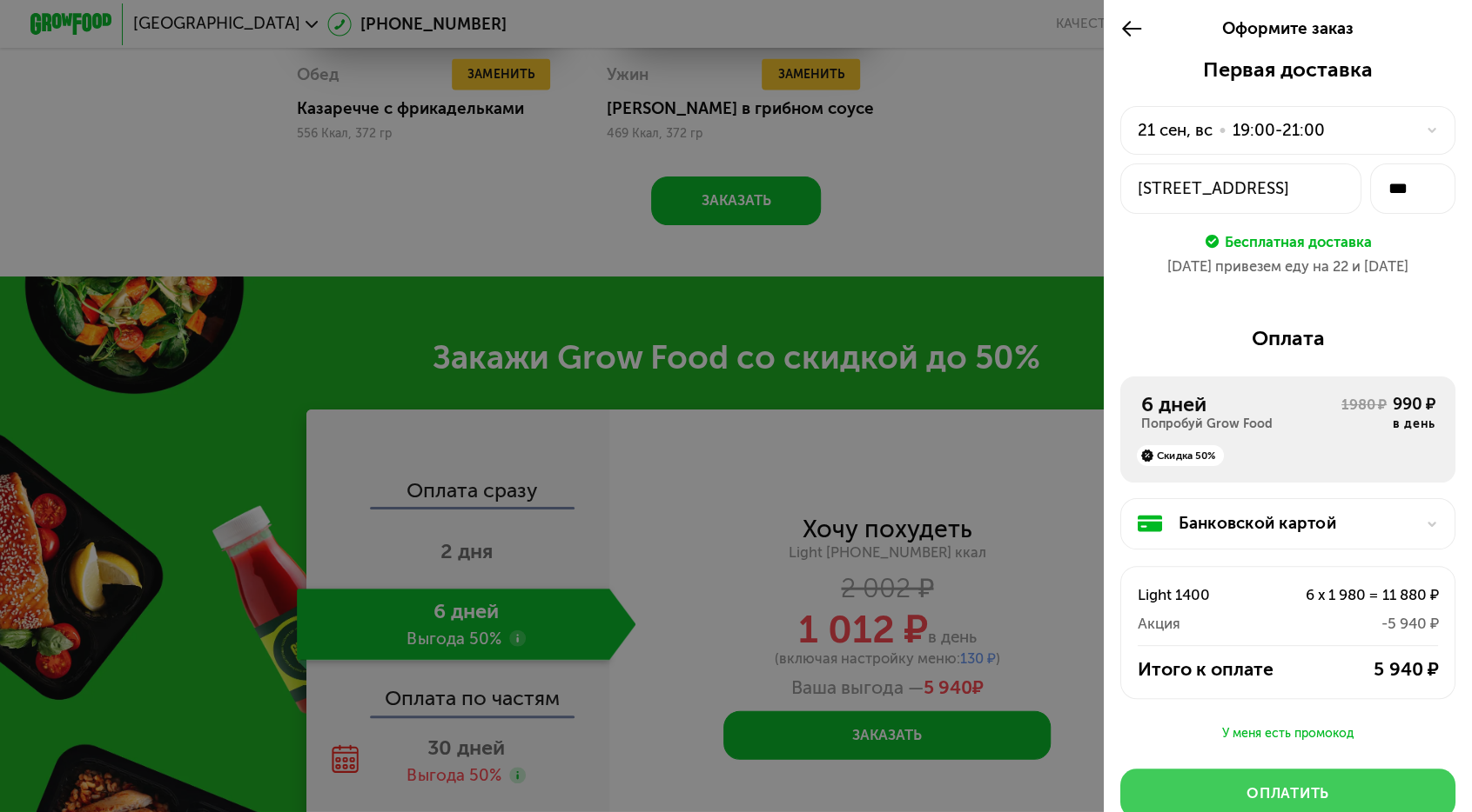
click at [1340, 769] on button "Оплатить" at bounding box center [1288, 794] width 335 height 49
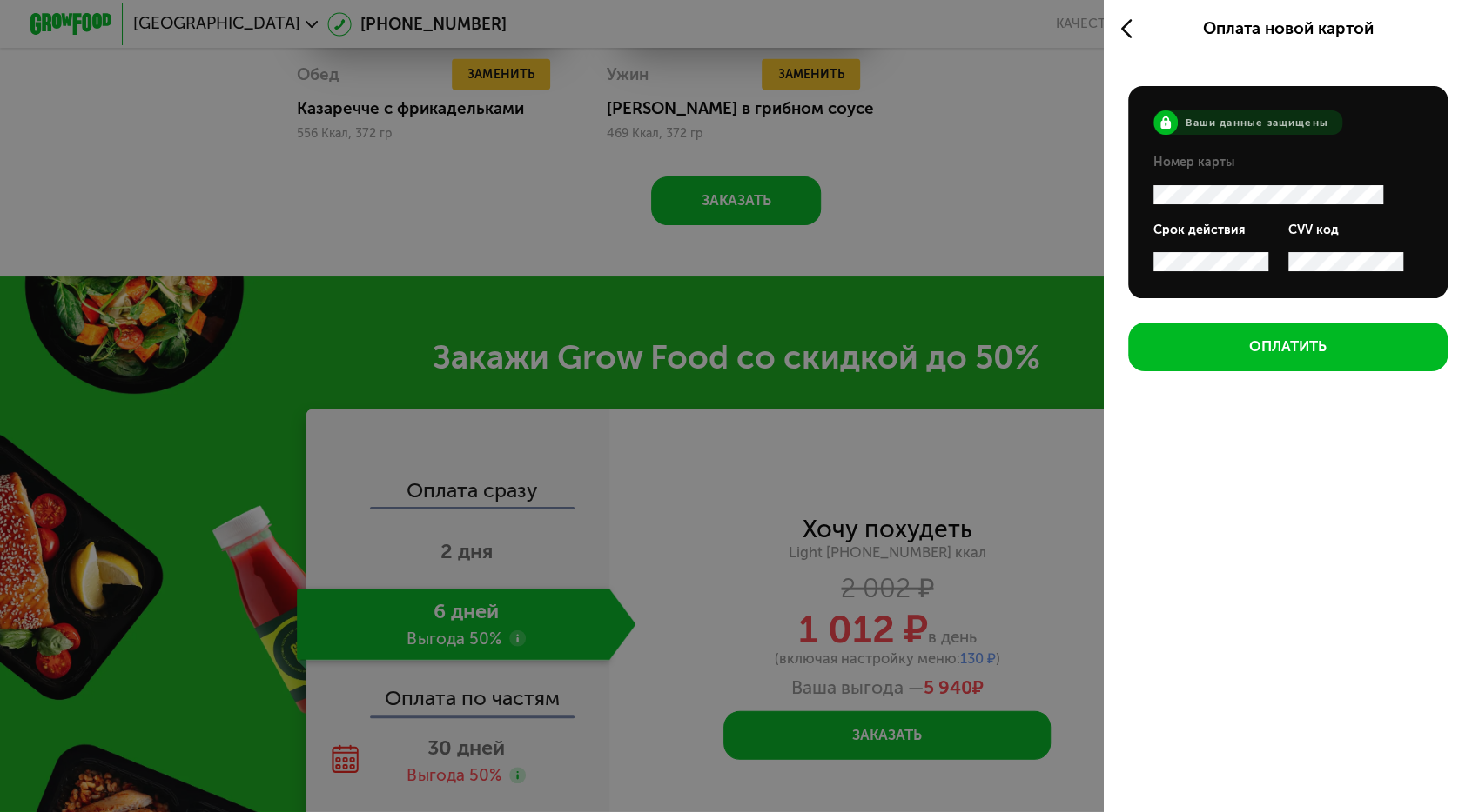
scroll to position [0, 0]
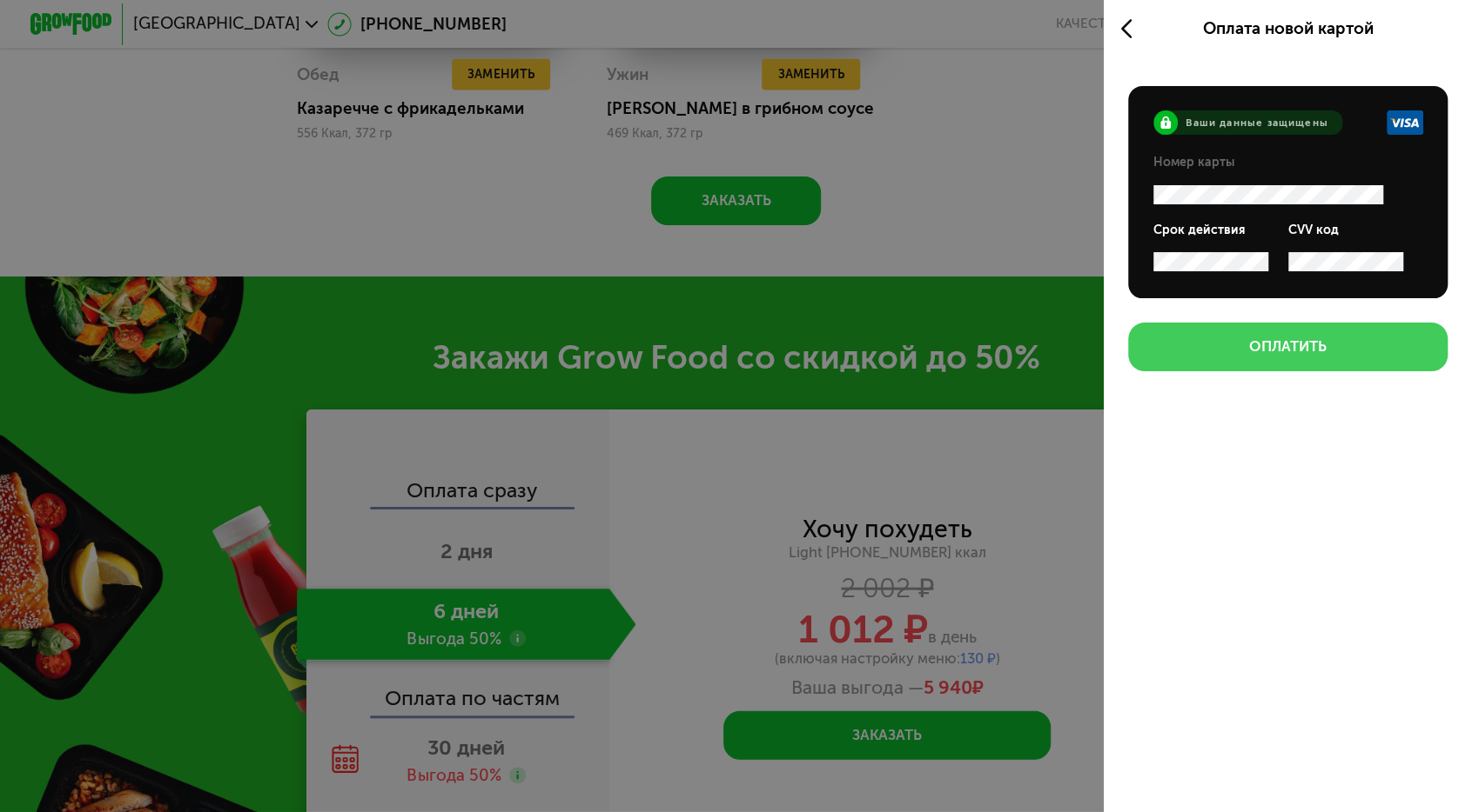
click at [1327, 337] on div "Оплатить" at bounding box center [1288, 347] width 78 height 20
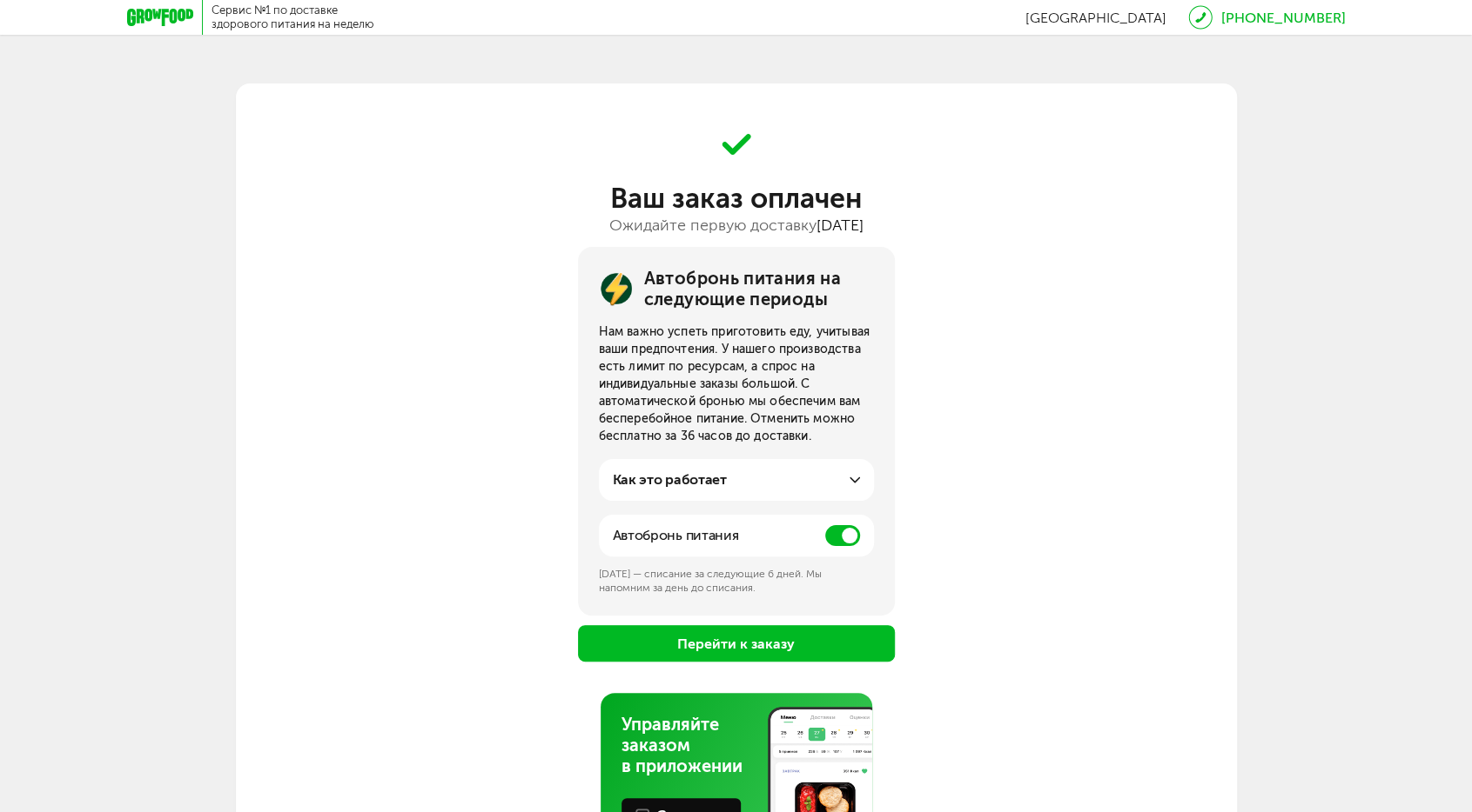
click at [769, 644] on button "Перейти к заказу" at bounding box center [736, 644] width 317 height 37
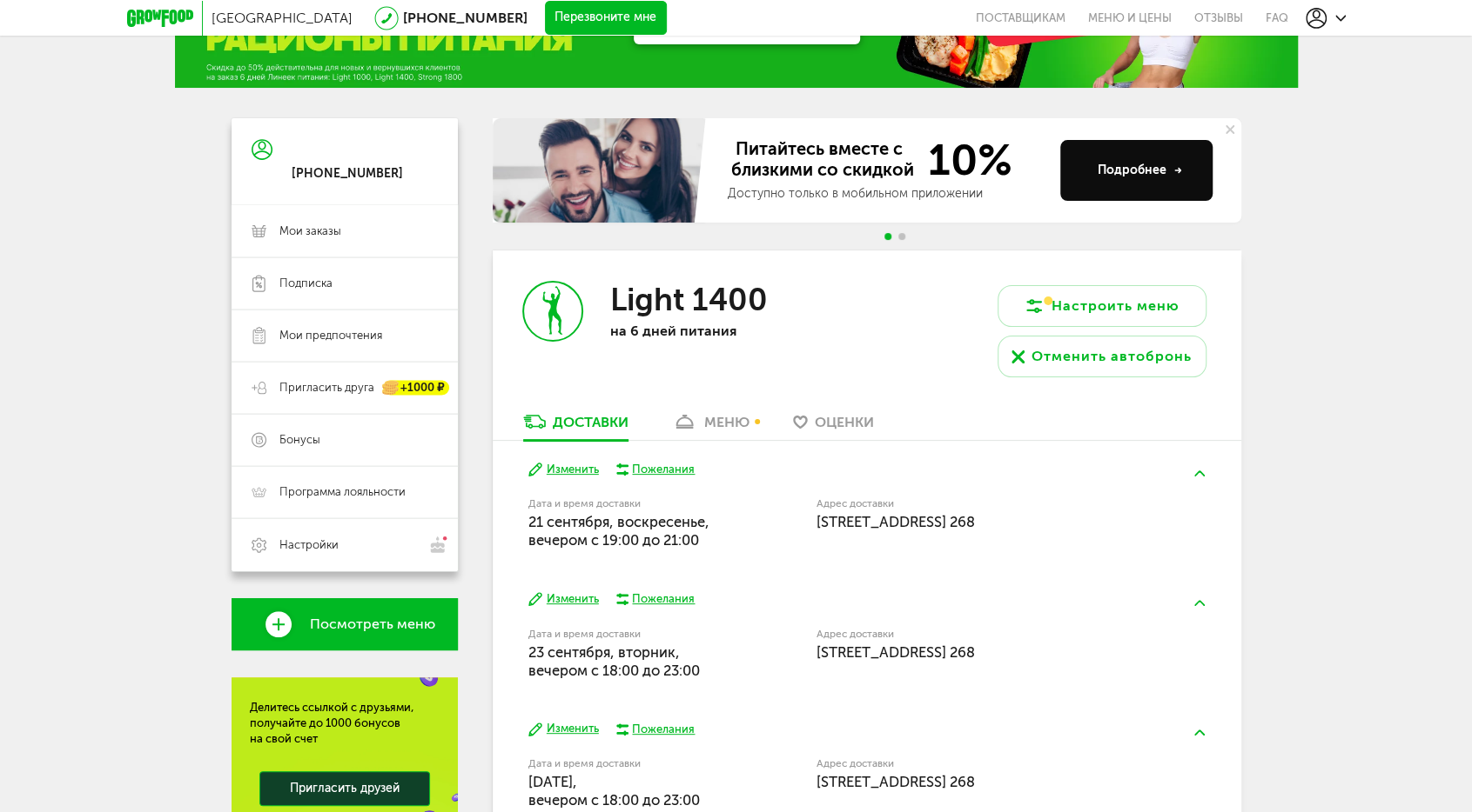
scroll to position [174, 0]
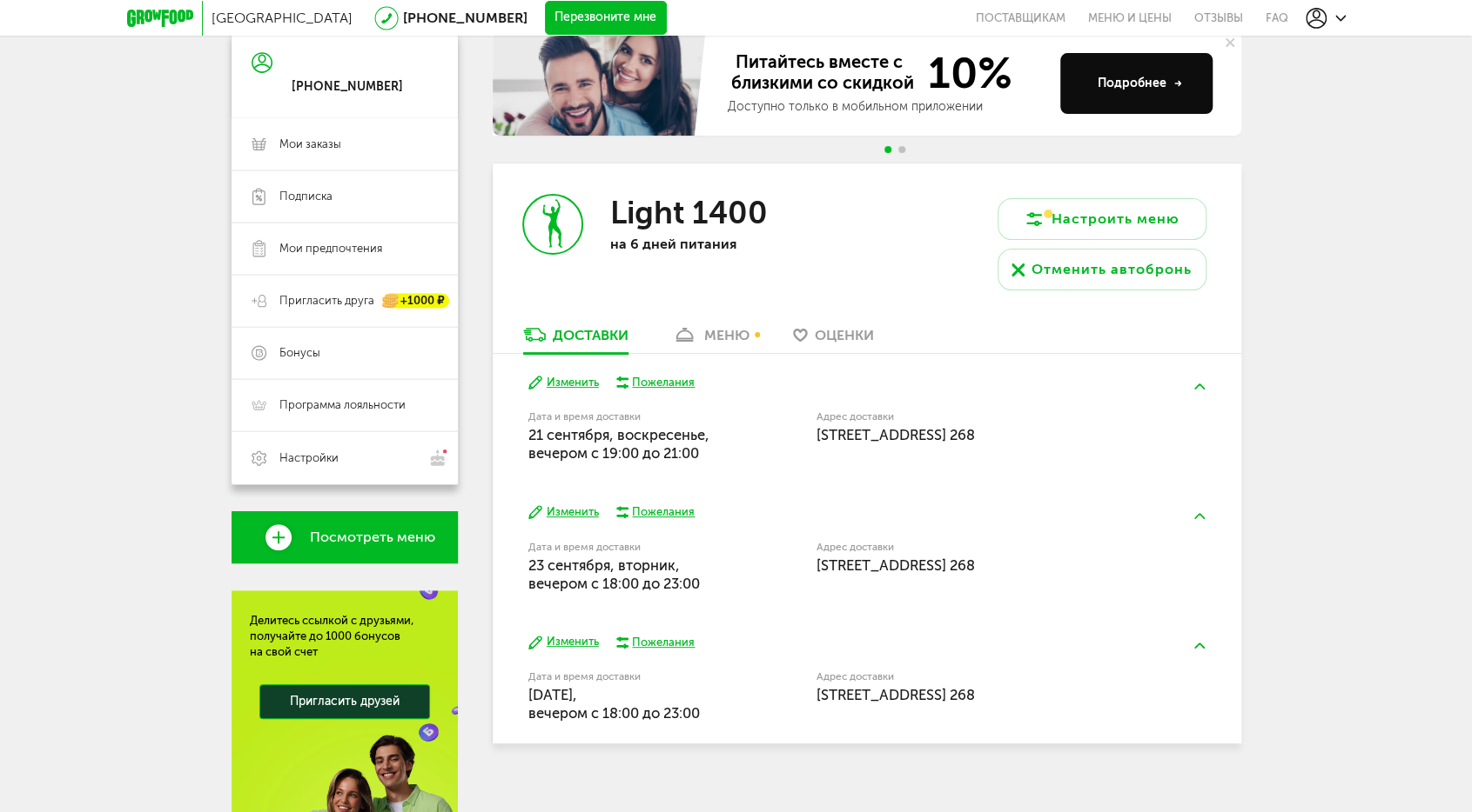
click at [715, 332] on div "меню" at bounding box center [727, 335] width 45 height 17
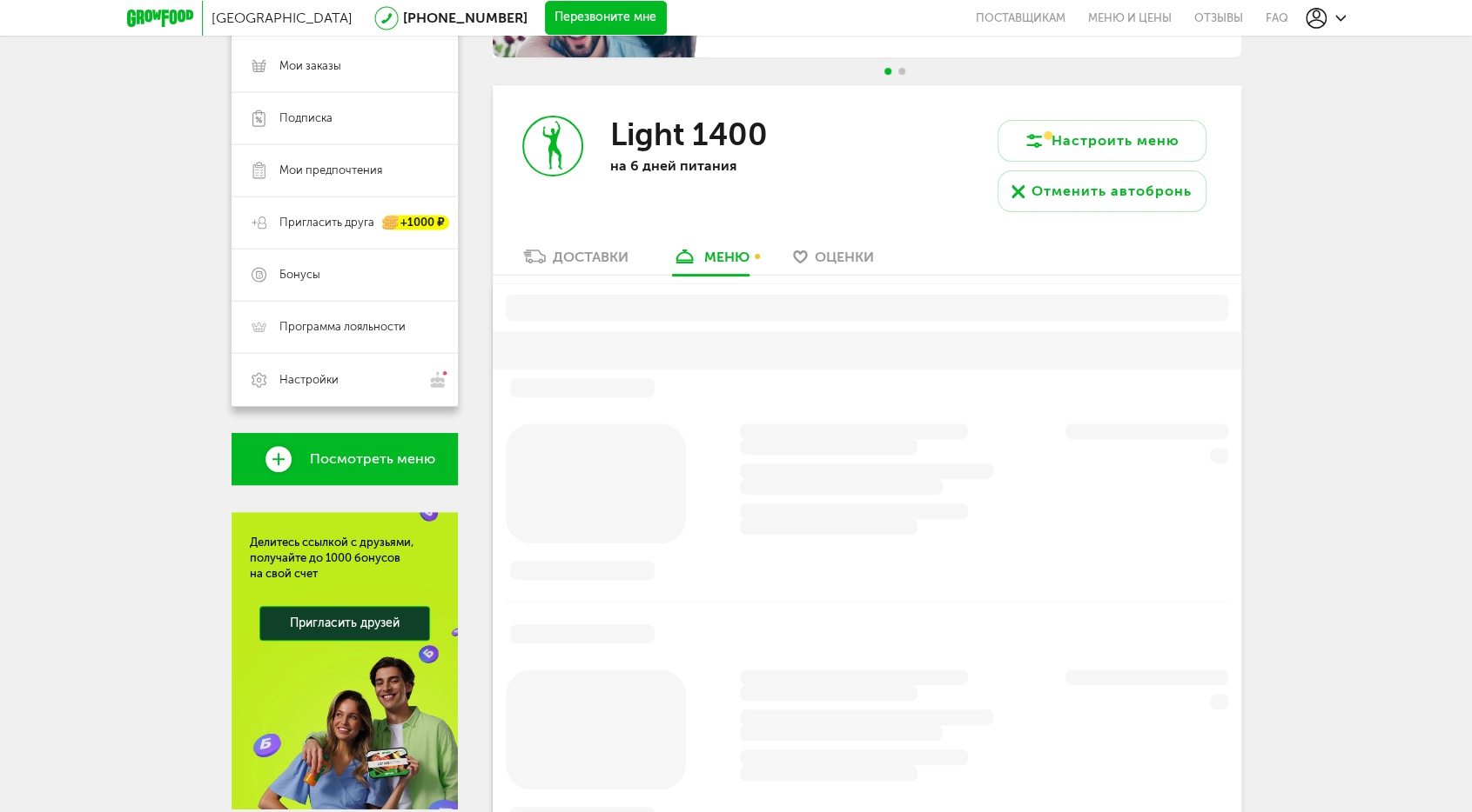
scroll to position [294, 0]
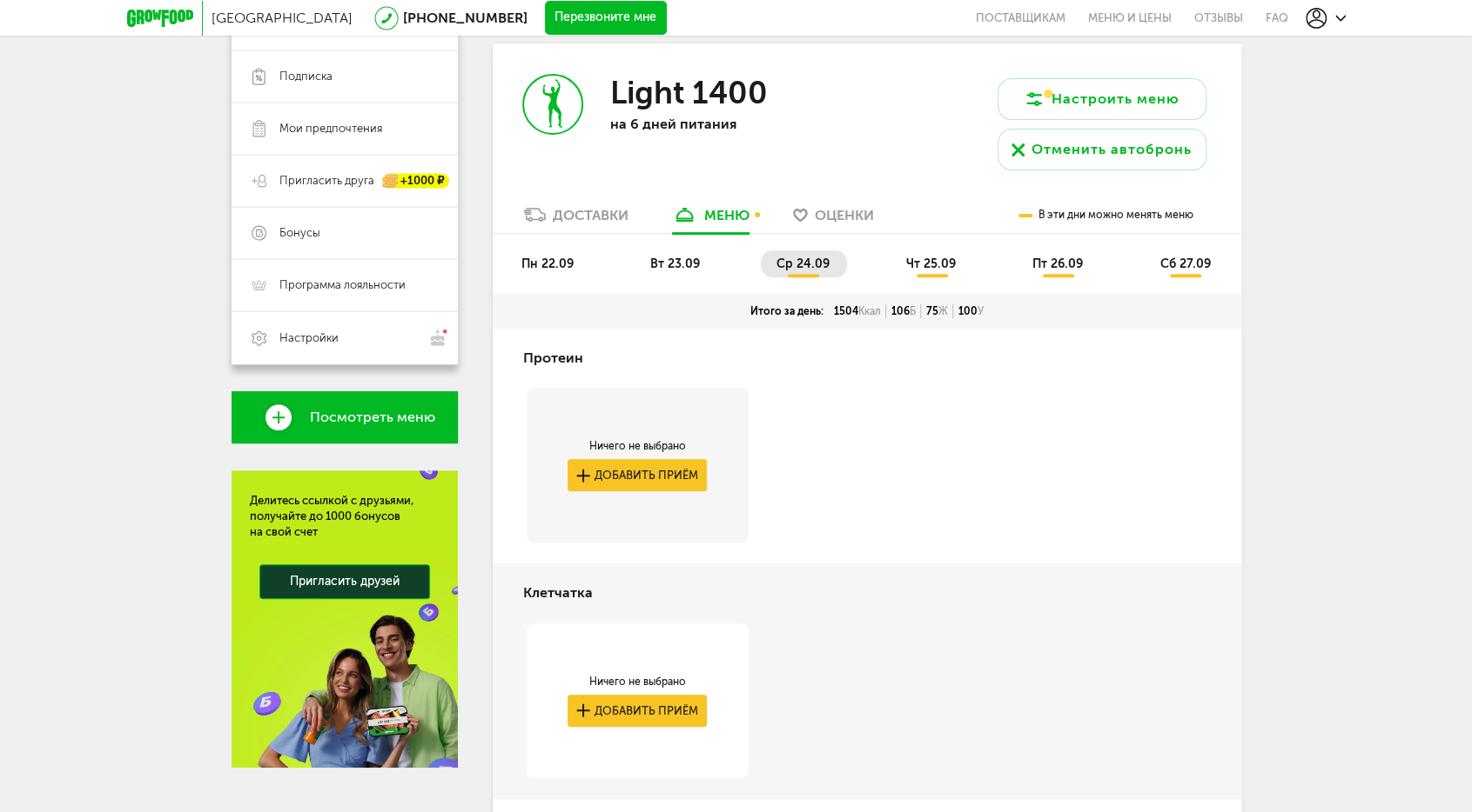
click at [570, 250] on li "пн 22.09" at bounding box center [548, 264] width 86 height 27
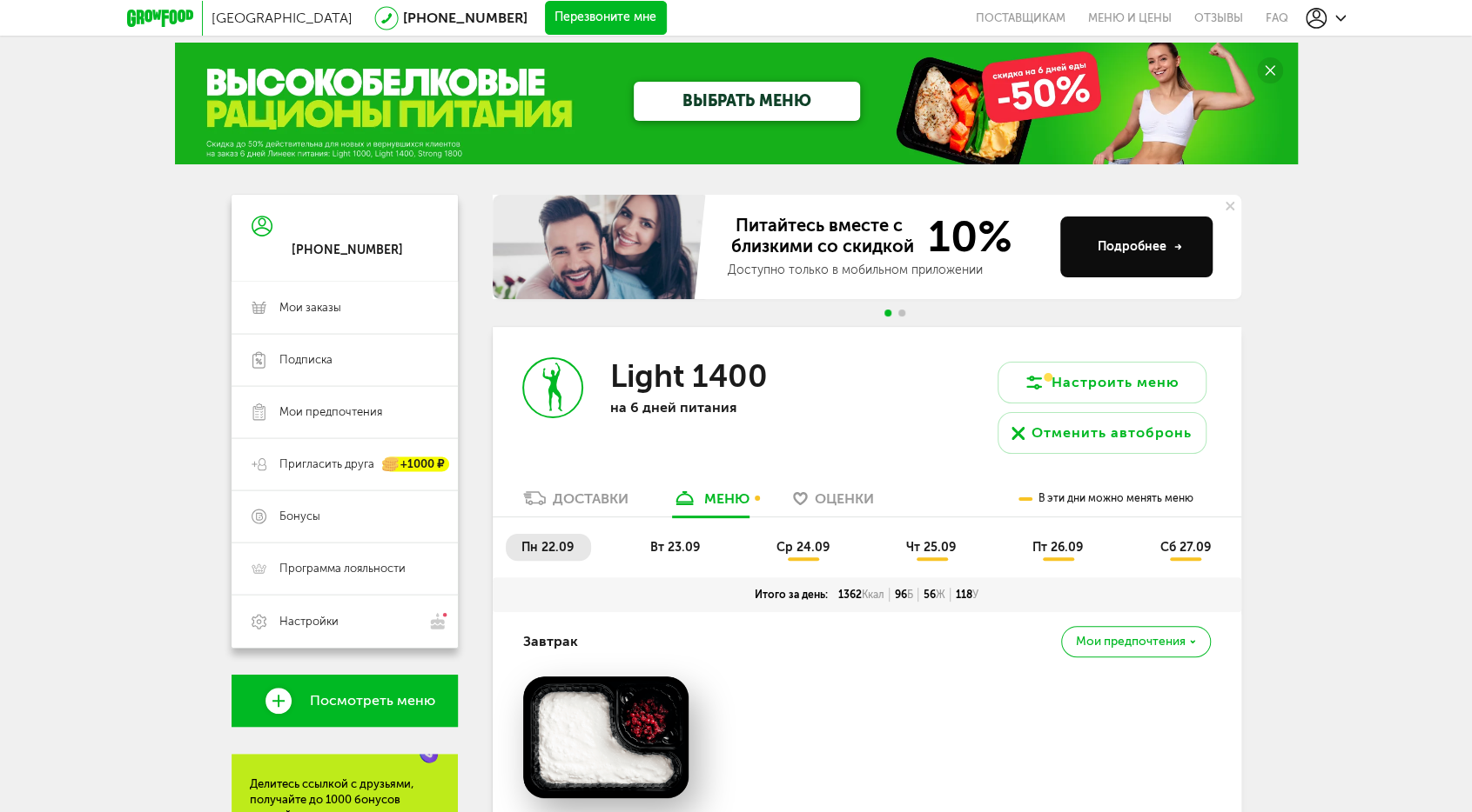
scroll to position [0, 0]
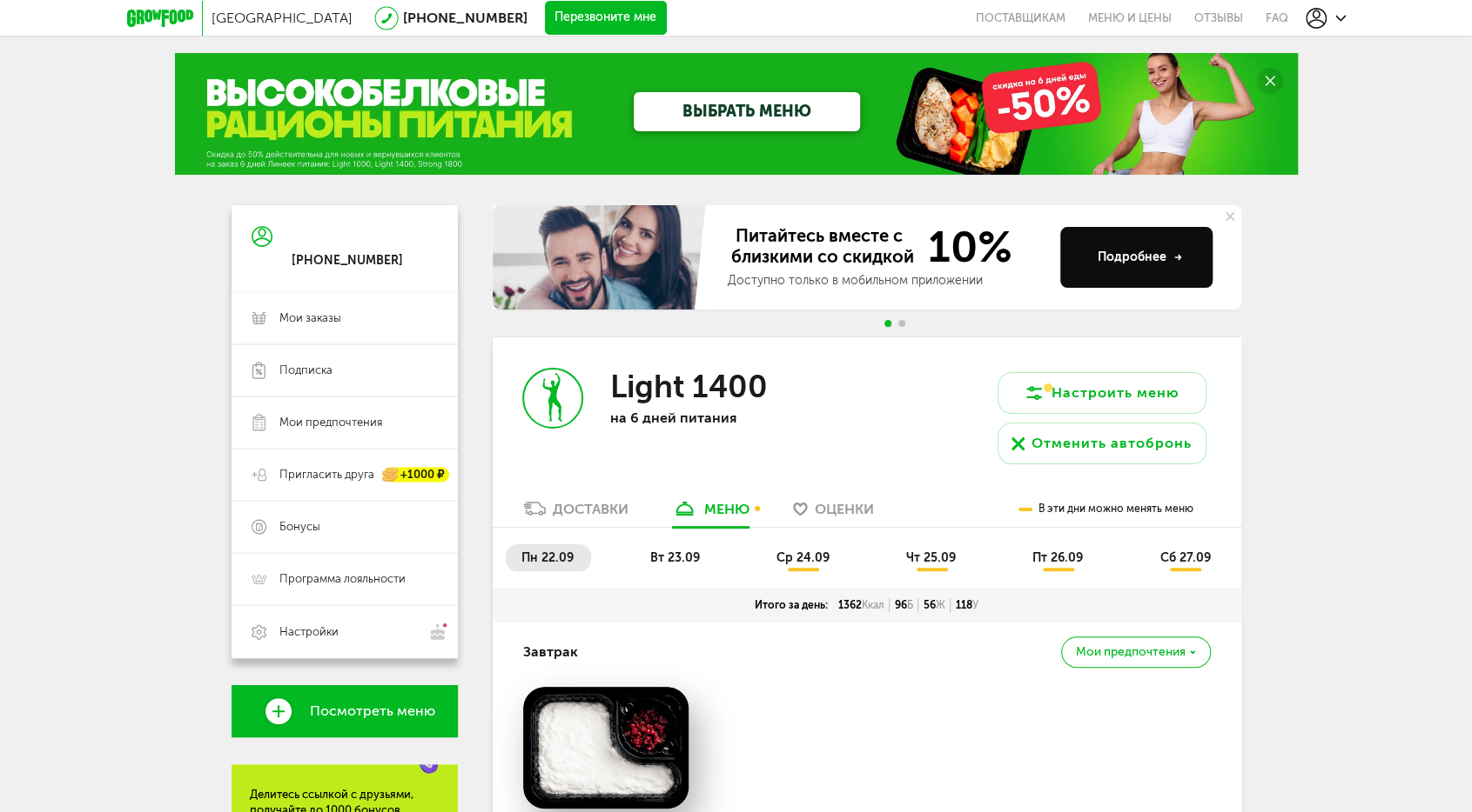
click at [576, 499] on link "Доставки" at bounding box center [576, 513] width 123 height 28
